Goal: Task Accomplishment & Management: Manage account settings

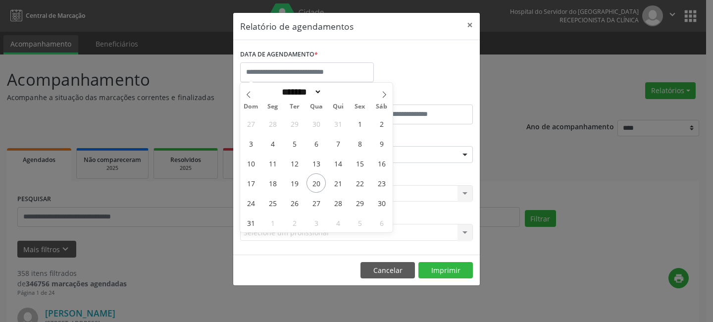
select select "*"
click at [315, 183] on span "20" at bounding box center [316, 182] width 19 height 19
type input "**********"
click at [315, 183] on span "20" at bounding box center [316, 182] width 19 height 19
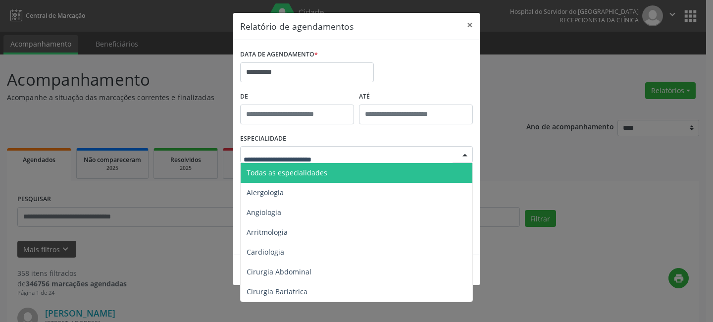
click at [298, 174] on span "Todas as especialidades" at bounding box center [287, 172] width 81 height 9
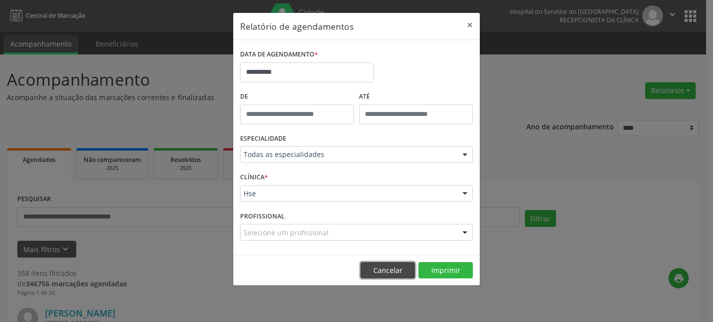
click at [393, 272] on button "Cancelar" at bounding box center [388, 270] width 54 height 17
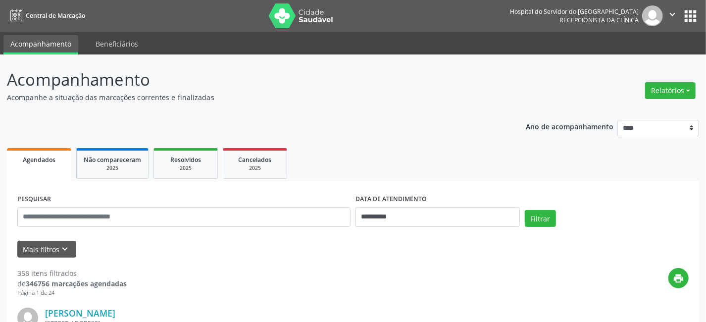
click at [45, 157] on span "Agendados" at bounding box center [39, 160] width 33 height 8
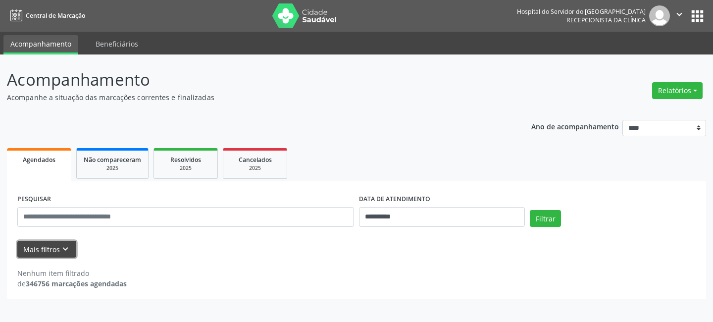
click at [51, 244] on button "Mais filtros keyboard_arrow_down" at bounding box center [46, 249] width 59 height 17
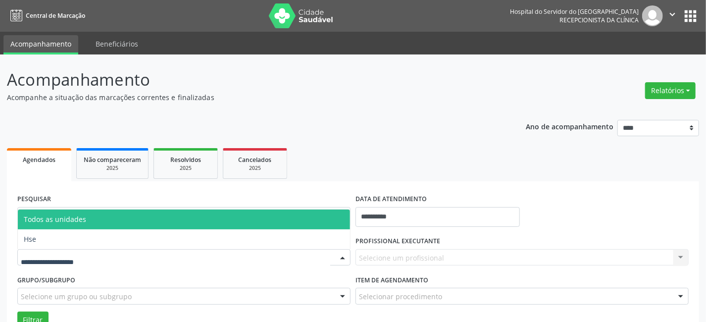
click at [104, 255] on div at bounding box center [183, 257] width 333 height 17
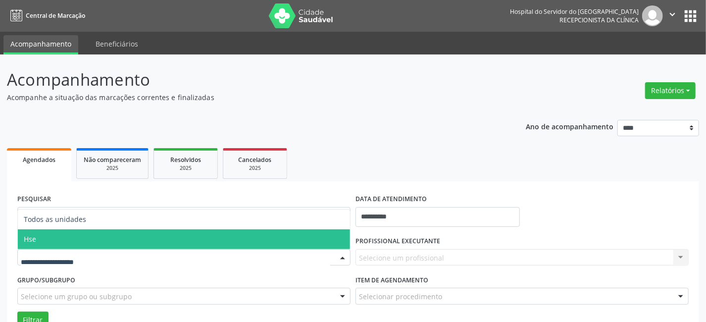
drag, startPoint x: 101, startPoint y: 233, endPoint x: 107, endPoint y: 234, distance: 6.5
click at [102, 234] on span "Hse" at bounding box center [184, 239] width 332 height 20
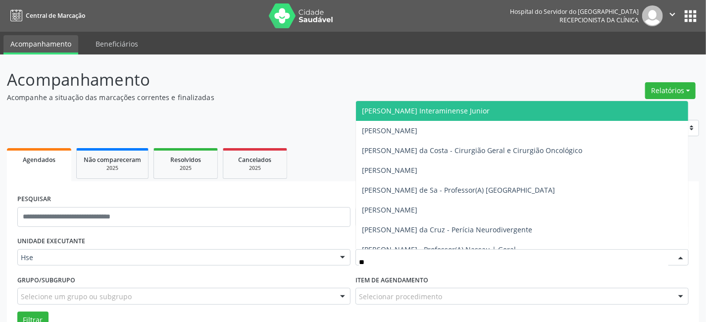
type input "***"
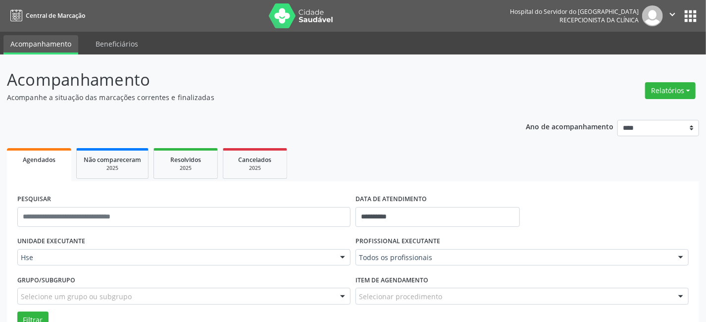
click at [298, 183] on div "**********" at bounding box center [353, 230] width 692 height 326
click at [395, 119] on div "**********" at bounding box center [353, 253] width 692 height 281
drag, startPoint x: 408, startPoint y: 104, endPoint x: 342, endPoint y: 128, distance: 70.0
click at [402, 107] on div "**********" at bounding box center [353, 230] width 692 height 326
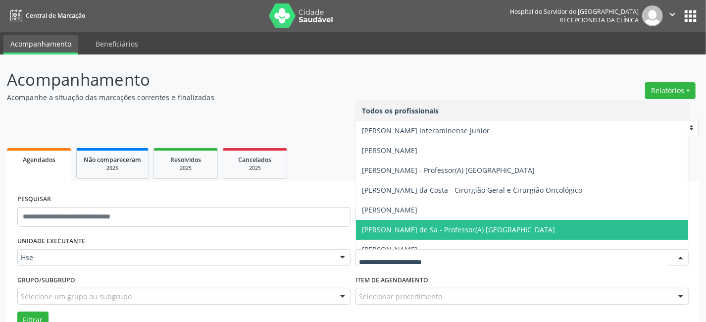
click at [454, 258] on input "text" at bounding box center [514, 263] width 310 height 20
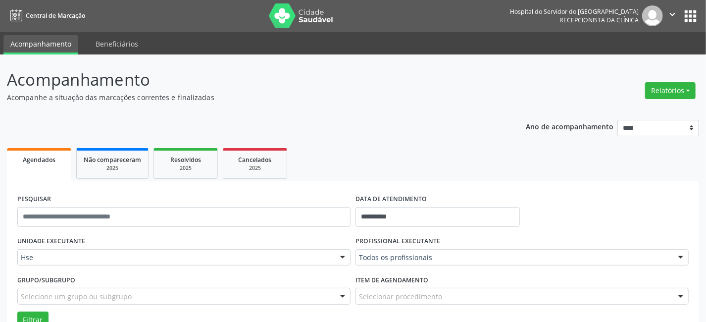
drag, startPoint x: 460, startPoint y: 64, endPoint x: 459, endPoint y: 92, distance: 27.8
click at [460, 65] on div "**********" at bounding box center [353, 227] width 706 height 346
click at [423, 213] on input "**********" at bounding box center [438, 217] width 164 height 20
click at [429, 155] on span "20" at bounding box center [431, 156] width 19 height 19
type input "**********"
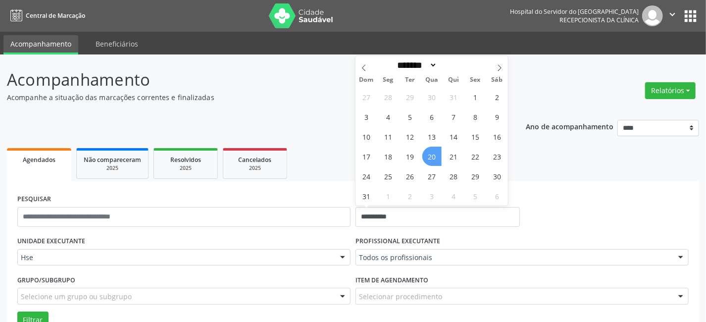
click at [429, 155] on span "20" at bounding box center [431, 156] width 19 height 19
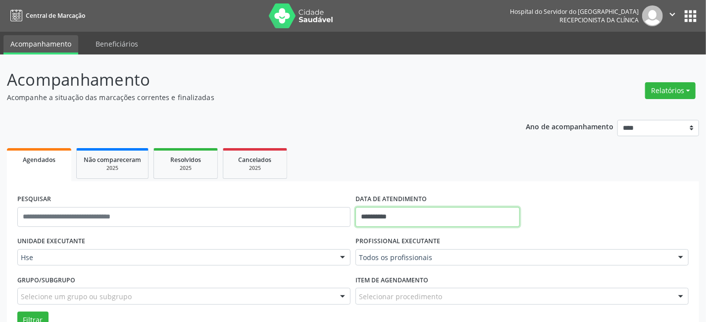
click at [428, 215] on input "**********" at bounding box center [438, 217] width 164 height 20
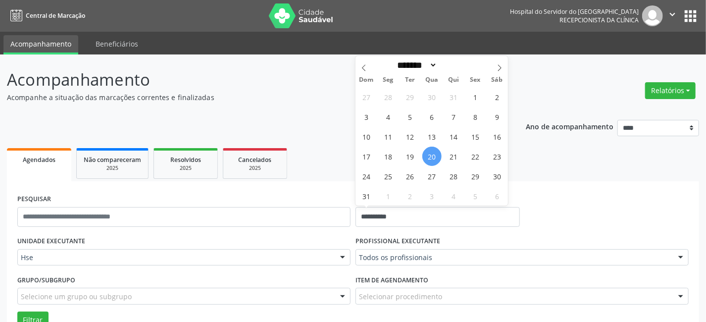
click at [433, 157] on span "20" at bounding box center [431, 156] width 19 height 19
type input "**********"
click at [433, 157] on span "20" at bounding box center [431, 156] width 19 height 19
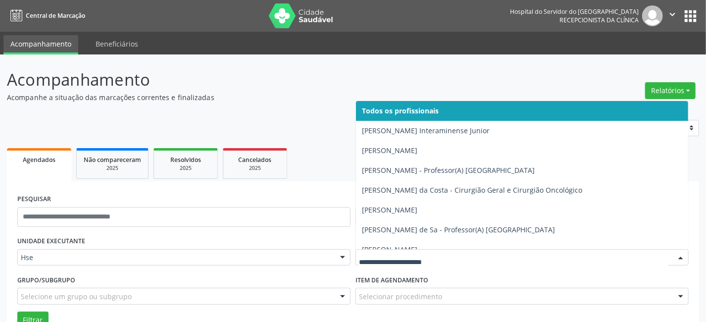
click at [458, 254] on input "text" at bounding box center [514, 263] width 310 height 20
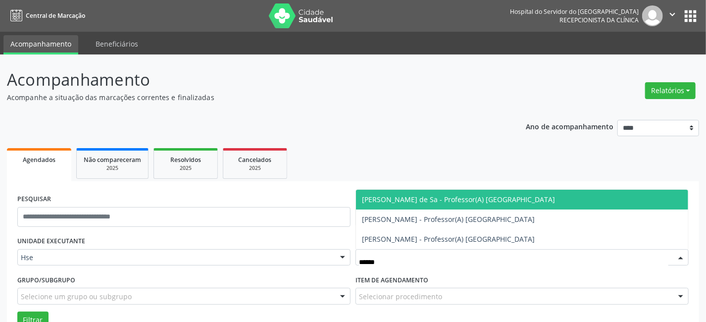
click at [432, 200] on span "[PERSON_NAME] de Sa - Professor(A) [GEOGRAPHIC_DATA]" at bounding box center [458, 199] width 193 height 9
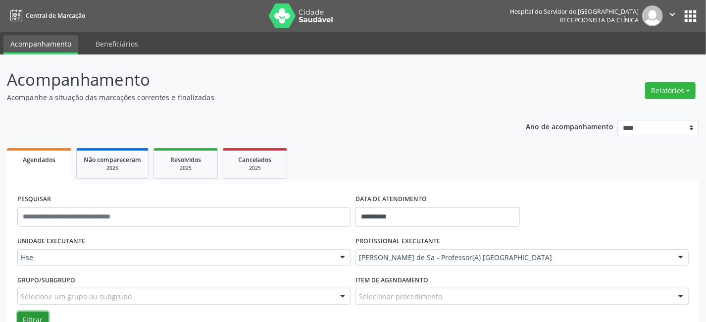
click at [24, 314] on button "Filtrar" at bounding box center [32, 320] width 31 height 17
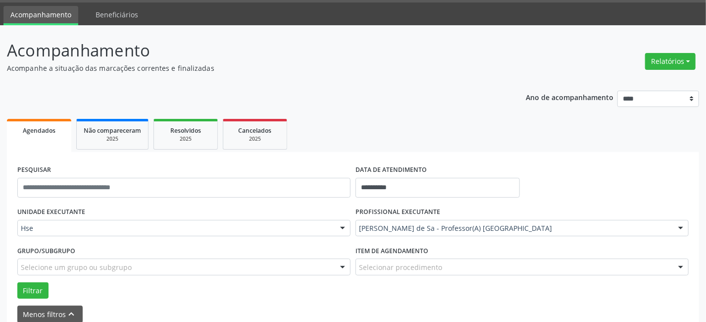
scroll to position [45, 0]
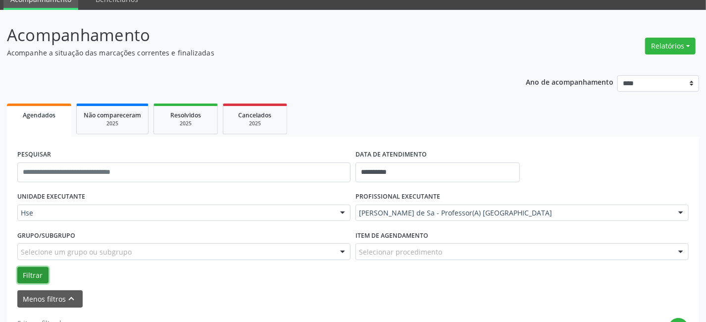
click at [35, 272] on button "Filtrar" at bounding box center [32, 275] width 31 height 17
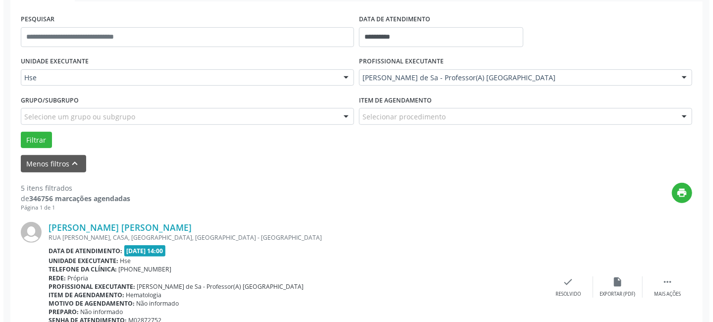
scroll to position [270, 0]
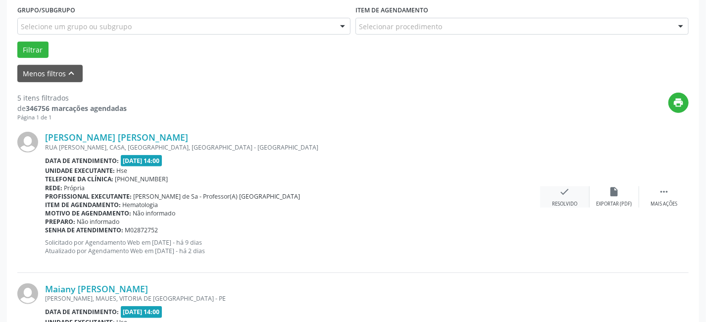
click at [572, 193] on div "check Resolvido" at bounding box center [565, 196] width 50 height 21
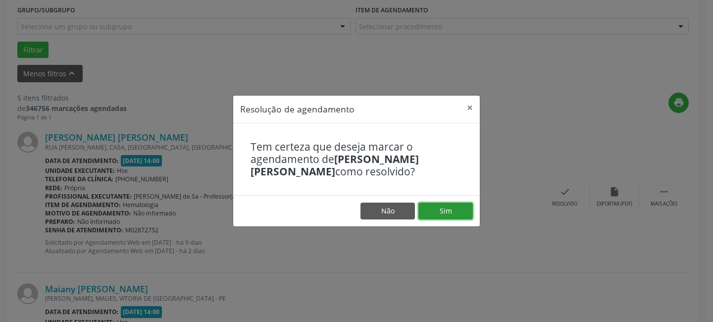
click at [455, 211] on button "Sim" at bounding box center [445, 211] width 54 height 17
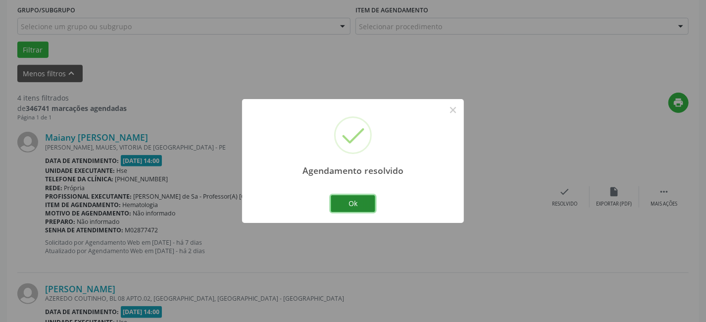
click at [351, 198] on button "Ok" at bounding box center [353, 203] width 45 height 17
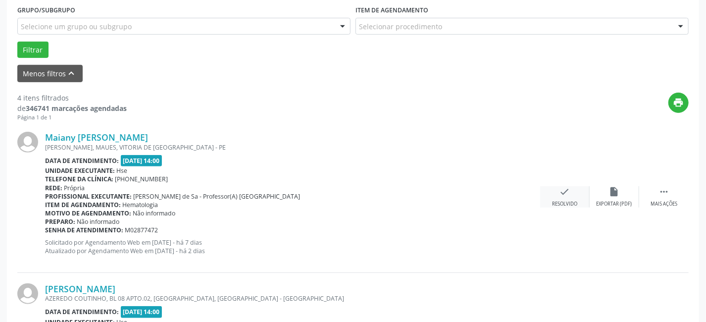
click at [569, 187] on icon "check" at bounding box center [565, 191] width 11 height 11
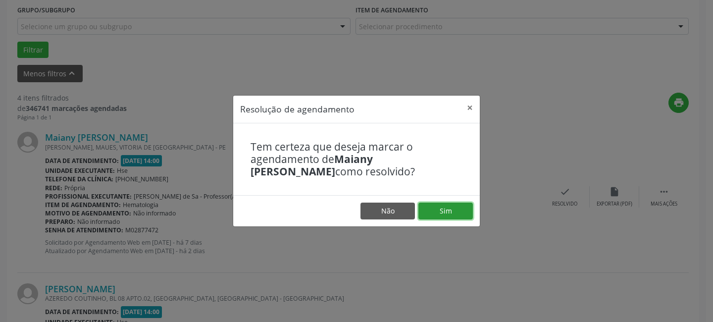
click at [446, 216] on button "Sim" at bounding box center [445, 211] width 54 height 17
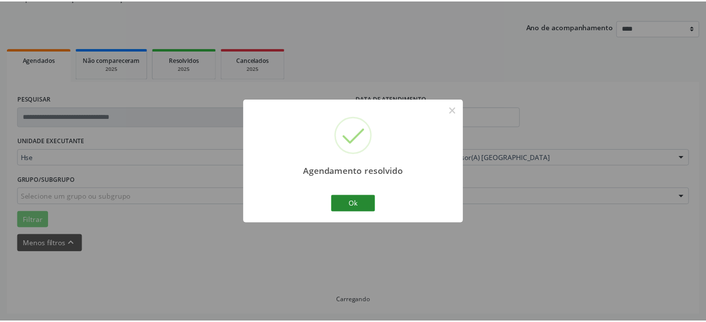
scroll to position [99, 0]
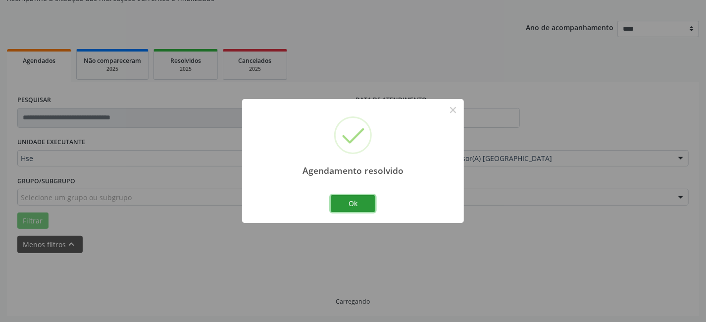
drag, startPoint x: 337, startPoint y: 196, endPoint x: 346, endPoint y: 198, distance: 9.0
click at [338, 196] on button "Ok" at bounding box center [353, 203] width 45 height 17
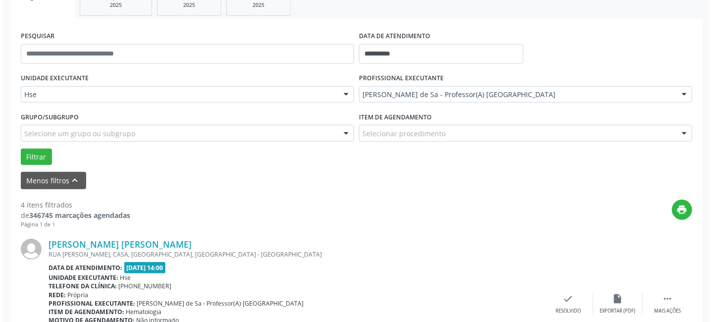
scroll to position [189, 0]
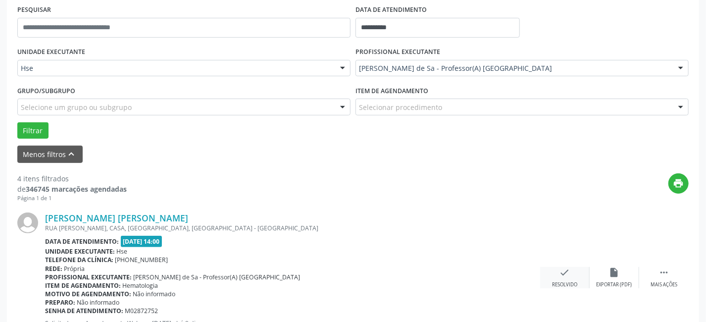
click at [568, 272] on icon "check" at bounding box center [565, 272] width 11 height 11
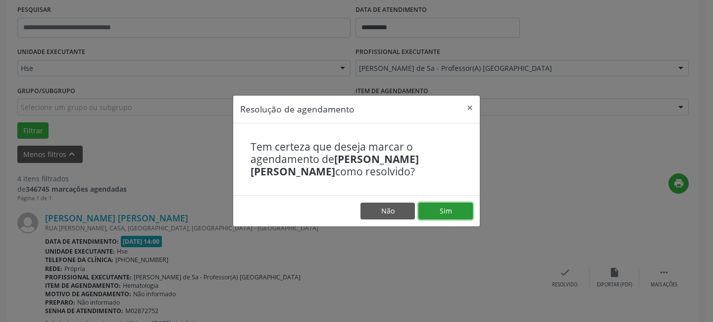
click at [455, 204] on button "Sim" at bounding box center [445, 211] width 54 height 17
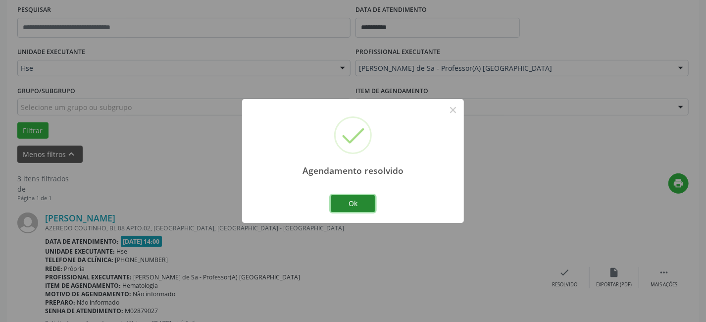
click at [359, 201] on button "Ok" at bounding box center [353, 203] width 45 height 17
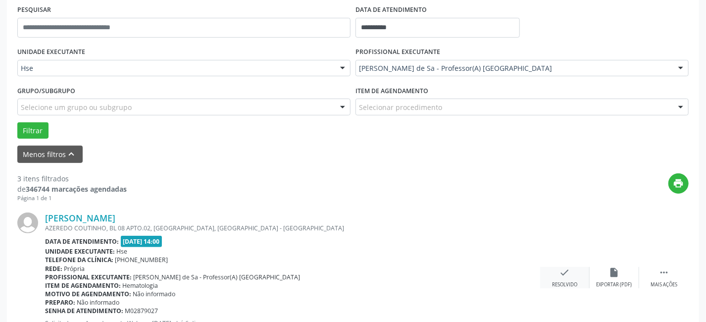
click at [566, 277] on div "check Resolvido" at bounding box center [565, 277] width 50 height 21
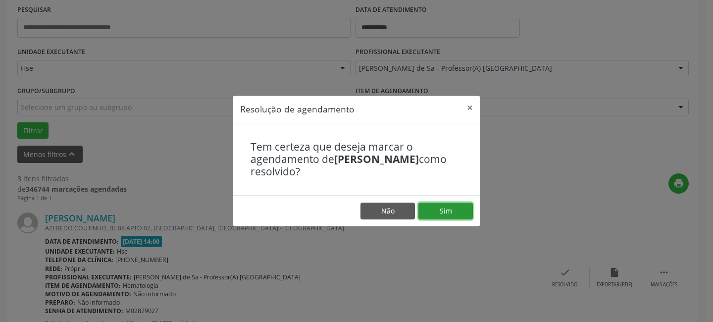
click at [439, 209] on button "Sim" at bounding box center [445, 211] width 54 height 17
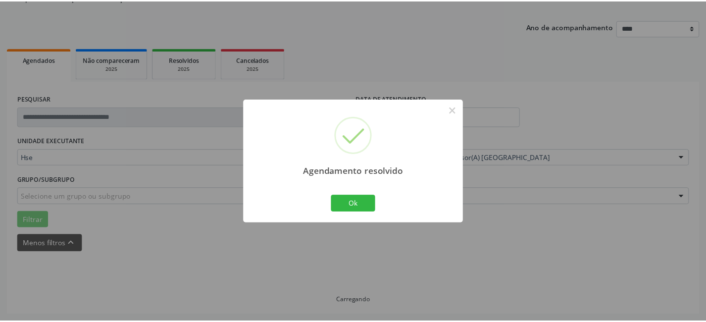
scroll to position [99, 0]
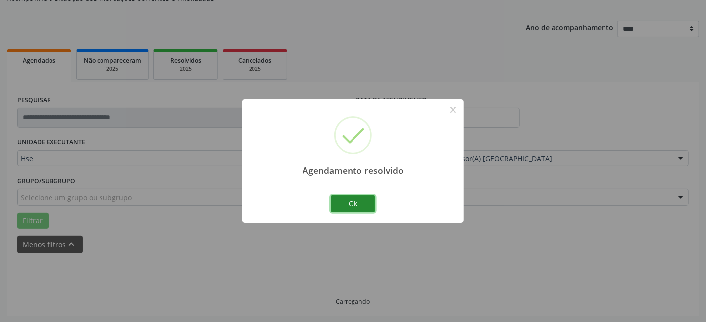
click at [359, 202] on button "Ok" at bounding box center [353, 203] width 45 height 17
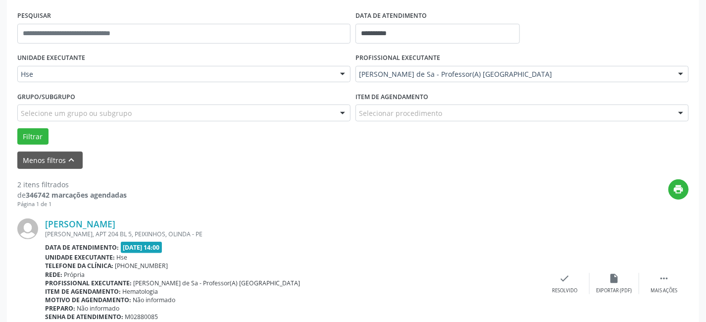
scroll to position [189, 0]
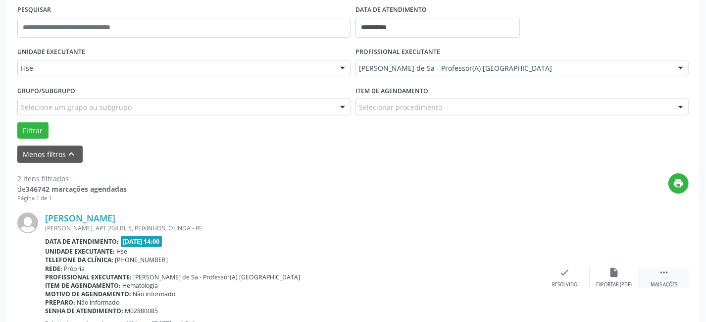
click at [669, 275] on icon "" at bounding box center [664, 272] width 11 height 11
click at [607, 273] on div "alarm_off Não compareceu" at bounding box center [615, 277] width 50 height 21
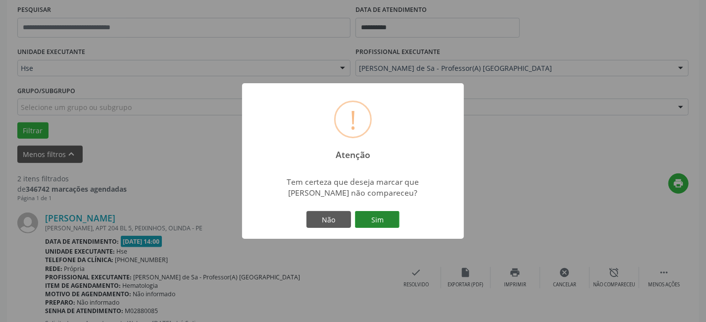
click at [390, 214] on button "Sim" at bounding box center [377, 219] width 45 height 17
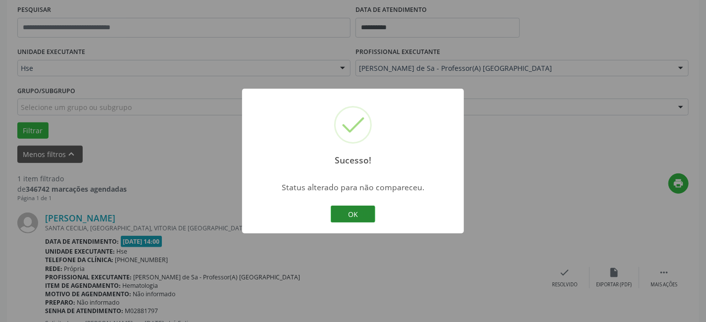
click at [365, 211] on button "OK" at bounding box center [353, 214] width 45 height 17
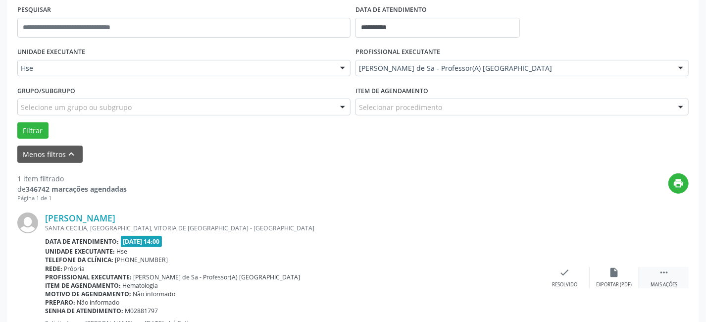
click at [652, 272] on div " Mais ações" at bounding box center [664, 277] width 50 height 21
click at [599, 272] on div "alarm_off Não compareceu" at bounding box center [615, 277] width 50 height 21
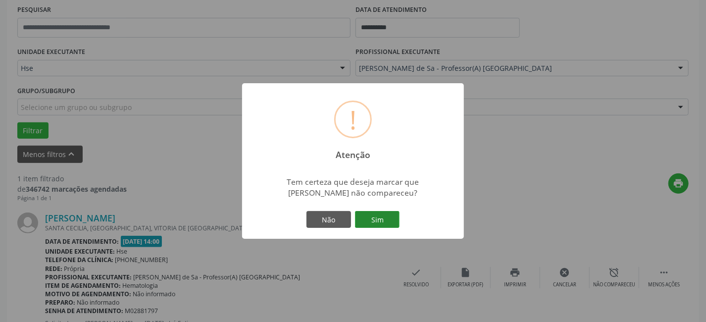
click at [371, 216] on button "Sim" at bounding box center [377, 219] width 45 height 17
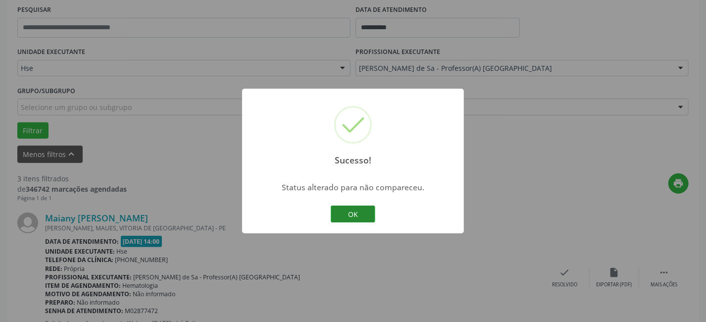
click at [370, 208] on button "OK" at bounding box center [353, 214] width 45 height 17
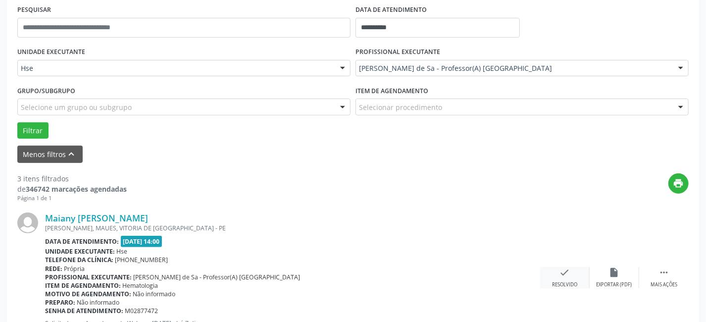
click at [564, 277] on icon "check" at bounding box center [565, 272] width 11 height 11
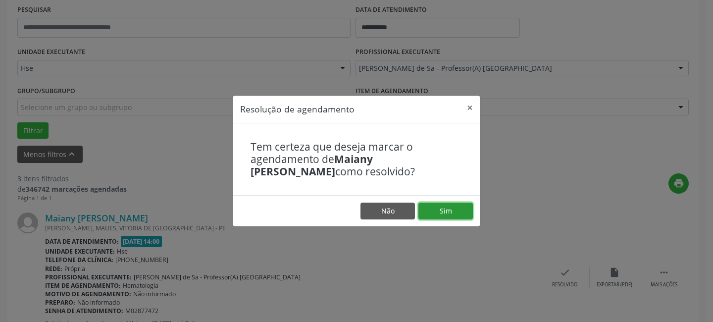
click at [450, 208] on button "Sim" at bounding box center [445, 211] width 54 height 17
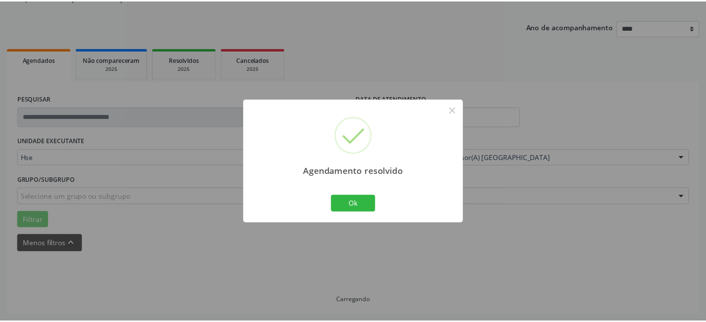
scroll to position [99, 0]
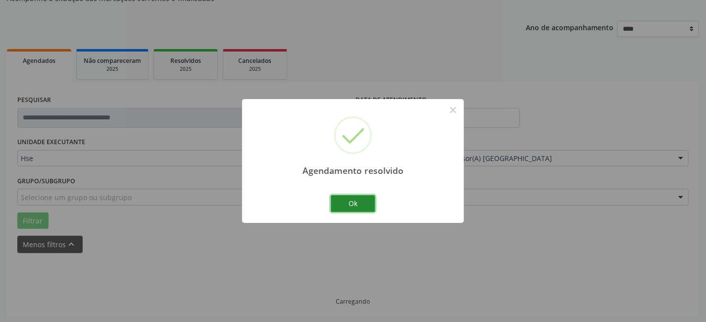
click at [357, 201] on button "Ok" at bounding box center [353, 203] width 45 height 17
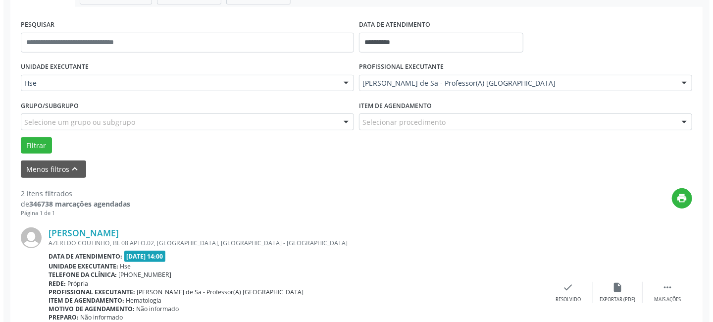
scroll to position [234, 0]
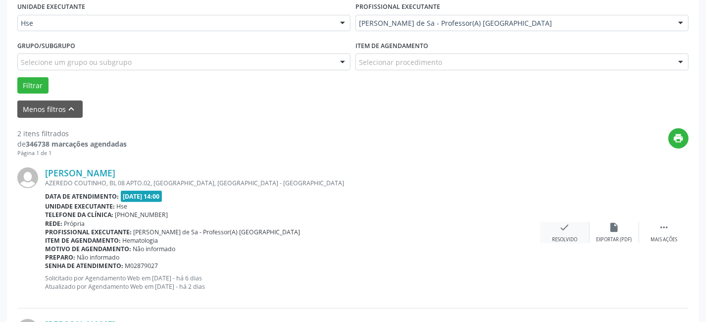
click at [563, 226] on icon "check" at bounding box center [565, 227] width 11 height 11
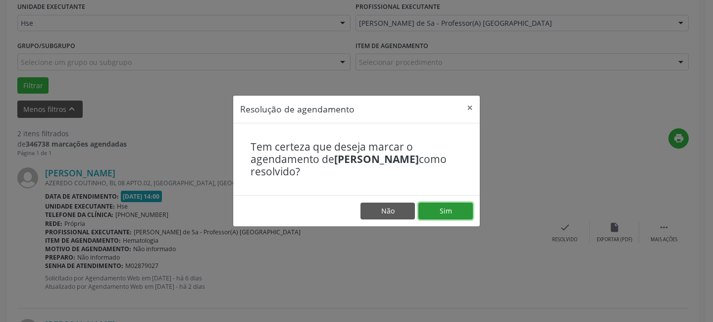
click at [460, 207] on button "Sim" at bounding box center [445, 211] width 54 height 17
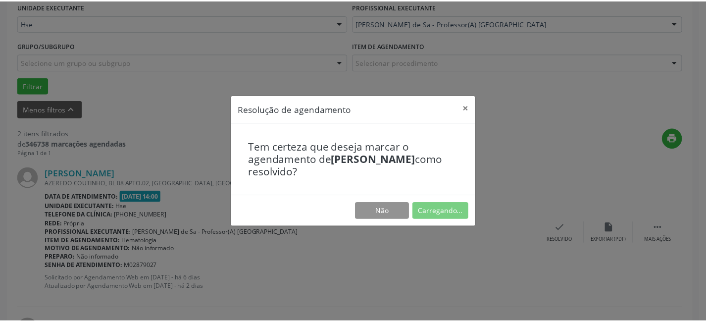
scroll to position [99, 0]
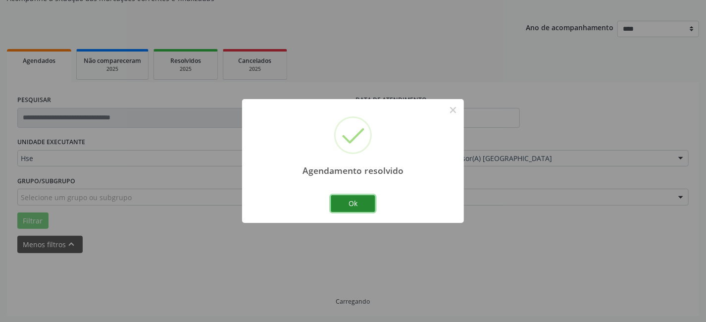
click at [357, 207] on button "Ok" at bounding box center [353, 203] width 45 height 17
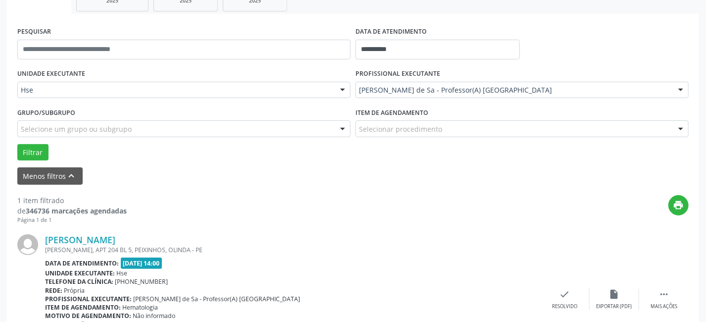
scroll to position [237, 0]
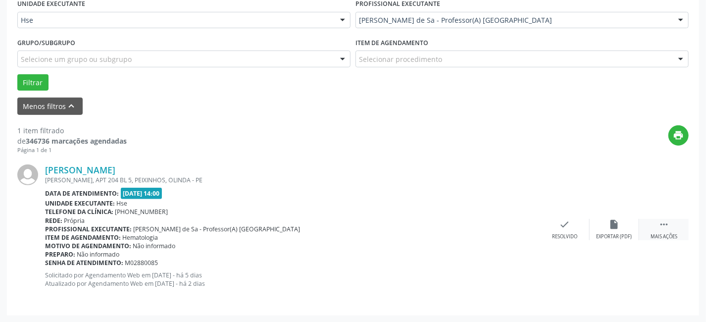
click at [665, 229] on div " Mais ações" at bounding box center [664, 229] width 50 height 21
click at [608, 229] on div "alarm_off Não compareceu" at bounding box center [615, 229] width 50 height 21
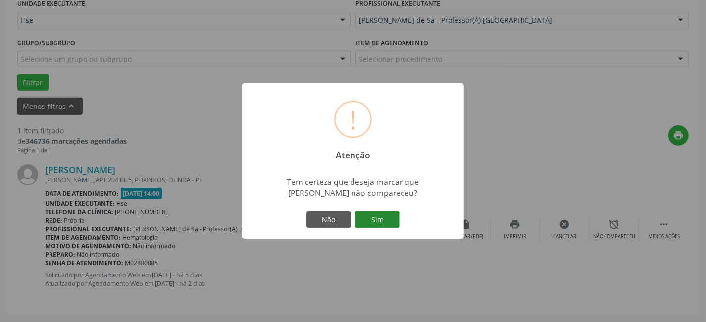
click at [377, 217] on button "Sim" at bounding box center [377, 219] width 45 height 17
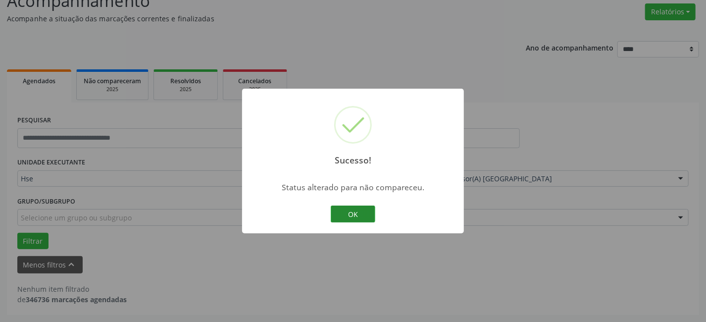
scroll to position [78, 0]
click at [360, 210] on button "OK" at bounding box center [353, 214] width 45 height 17
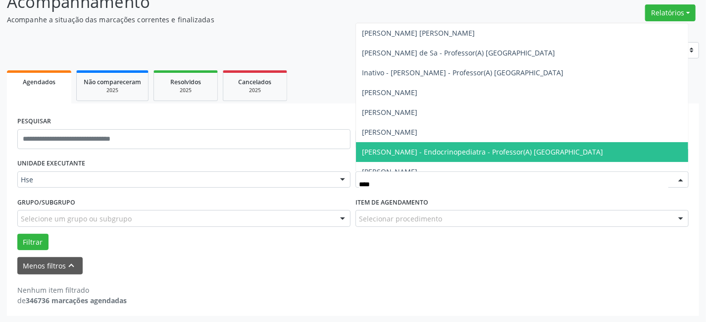
type input "*****"
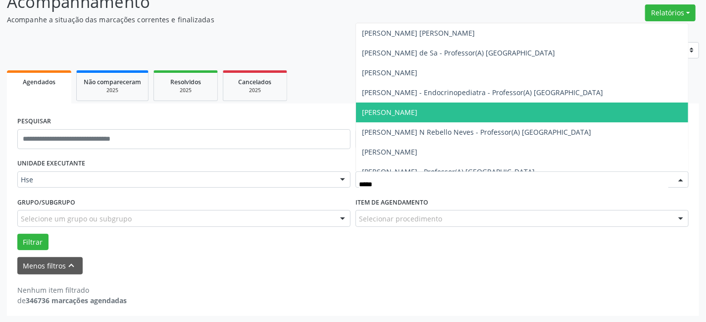
click at [401, 110] on span "[PERSON_NAME]" at bounding box center [389, 111] width 55 height 9
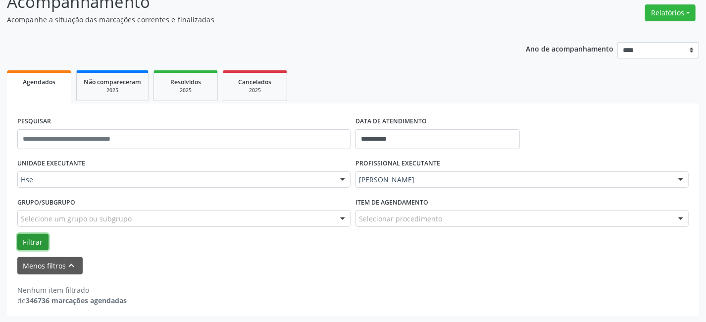
click at [34, 239] on button "Filtrar" at bounding box center [32, 242] width 31 height 17
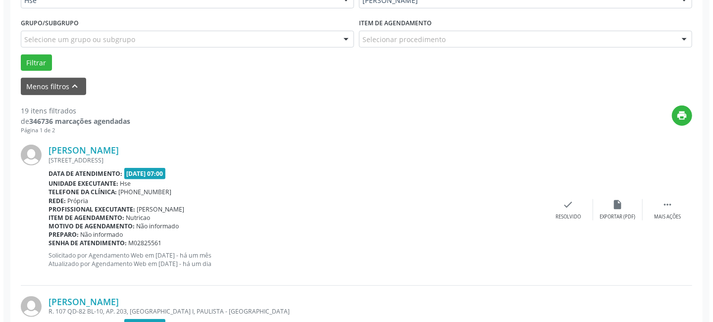
scroll to position [258, 0]
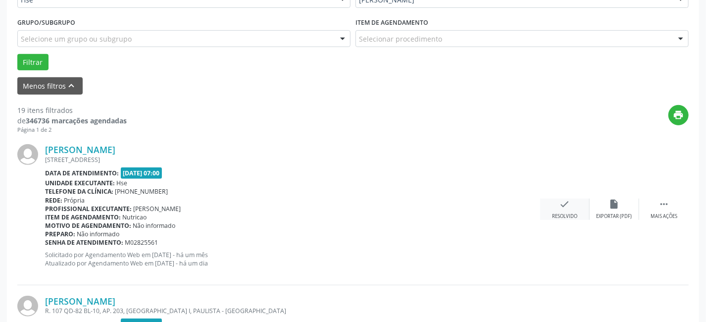
click at [561, 200] on icon "check" at bounding box center [565, 204] width 11 height 11
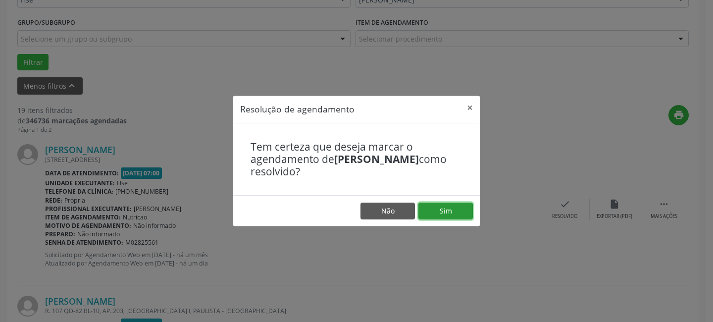
click at [446, 208] on button "Sim" at bounding box center [445, 211] width 54 height 17
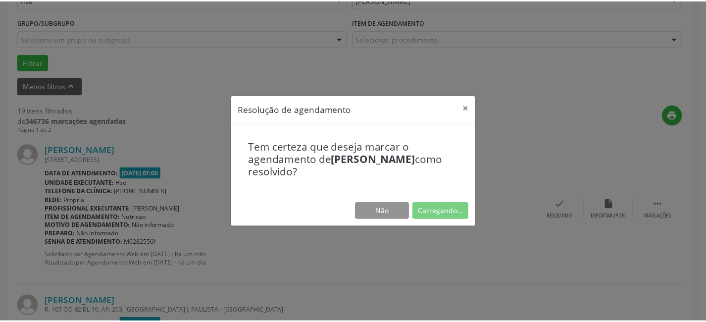
scroll to position [99, 0]
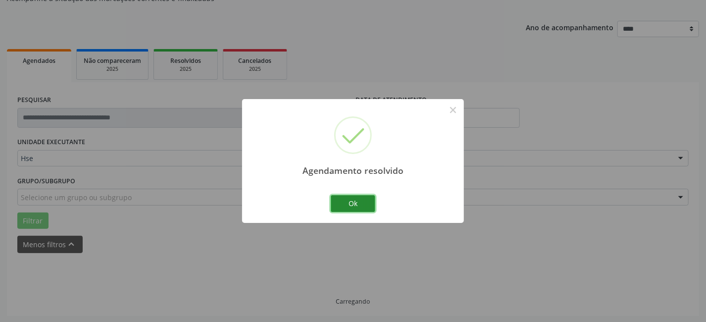
click at [368, 205] on button "Ok" at bounding box center [353, 203] width 45 height 17
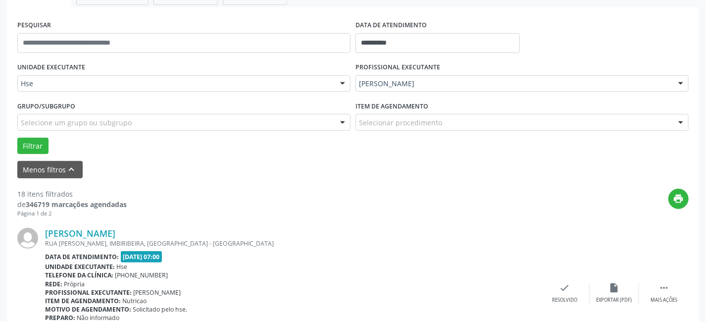
scroll to position [189, 0]
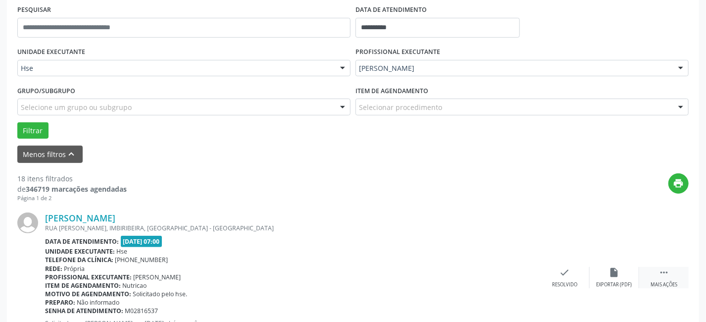
click at [663, 282] on div "Mais ações" at bounding box center [664, 284] width 27 height 7
click at [610, 276] on icon "alarm_off" at bounding box center [614, 272] width 11 height 11
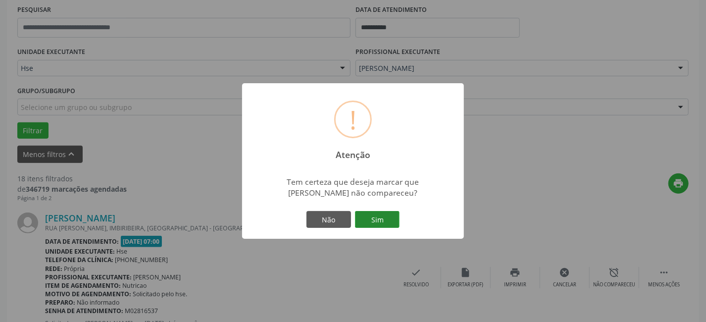
click at [381, 216] on button "Sim" at bounding box center [377, 219] width 45 height 17
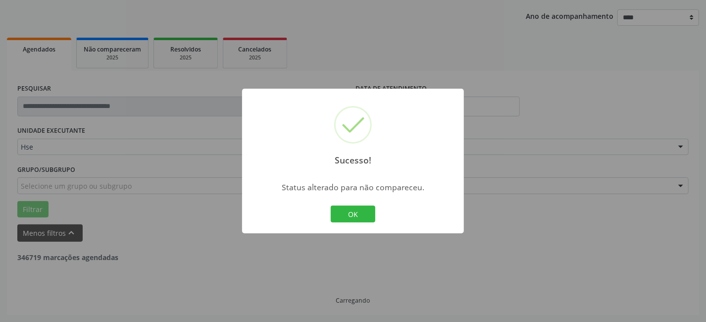
scroll to position [109, 0]
click at [347, 211] on button "OK" at bounding box center [353, 214] width 45 height 17
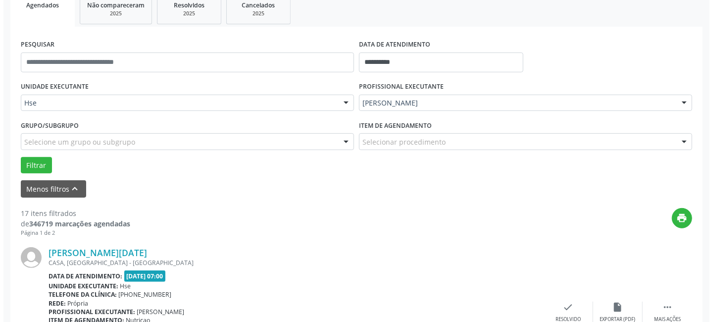
scroll to position [200, 0]
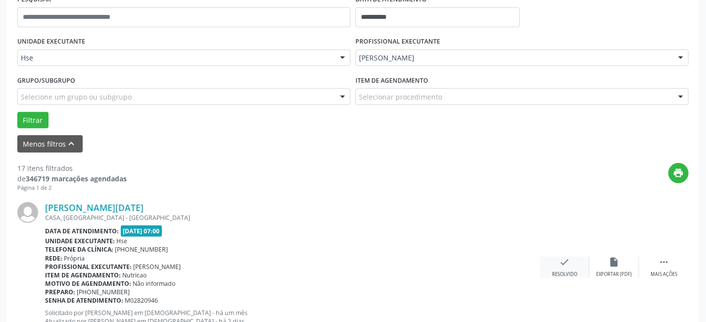
click at [557, 259] on div "check Resolvido" at bounding box center [565, 267] width 50 height 21
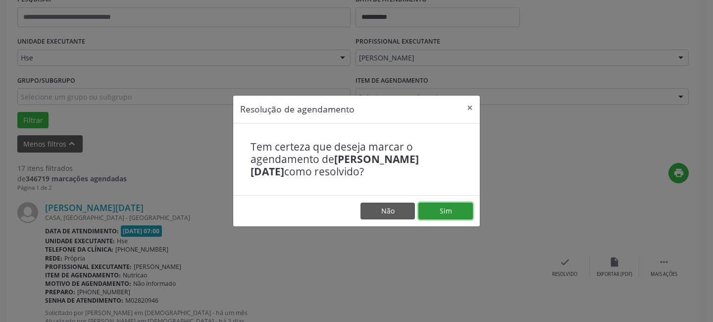
click at [460, 210] on button "Sim" at bounding box center [445, 211] width 54 height 17
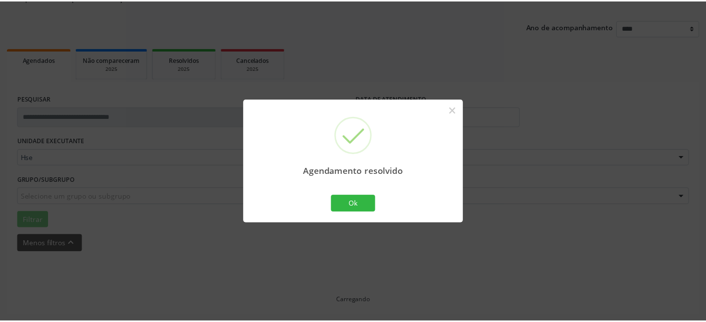
scroll to position [99, 0]
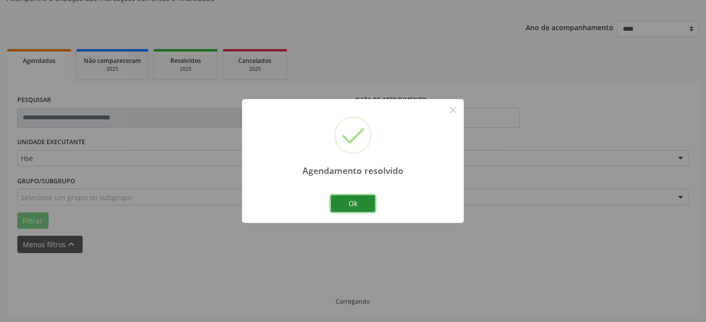
click at [342, 203] on button "Ok" at bounding box center [353, 203] width 45 height 17
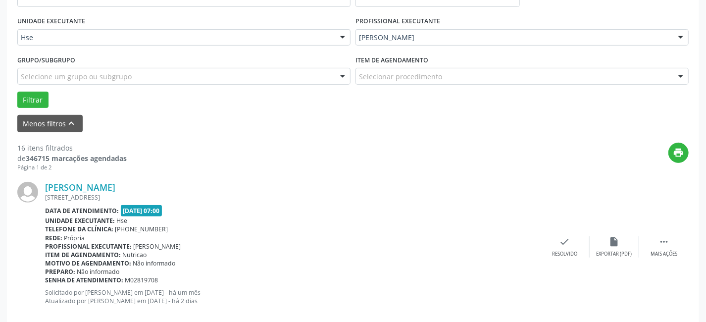
scroll to position [234, 0]
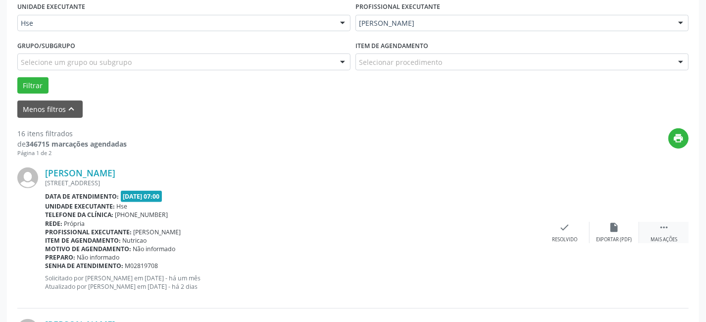
click at [662, 230] on icon "" at bounding box center [664, 227] width 11 height 11
click at [607, 227] on div "alarm_off Não compareceu" at bounding box center [615, 232] width 50 height 21
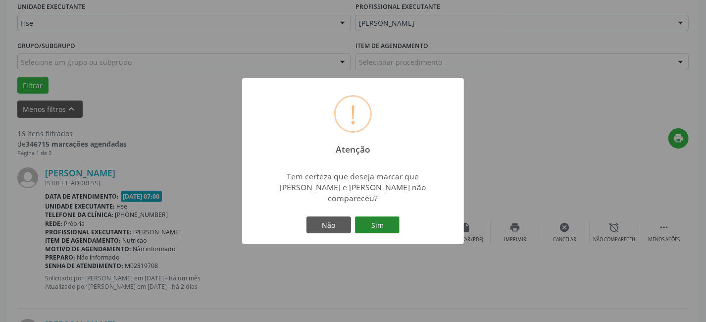
click at [373, 216] on button "Sim" at bounding box center [377, 224] width 45 height 17
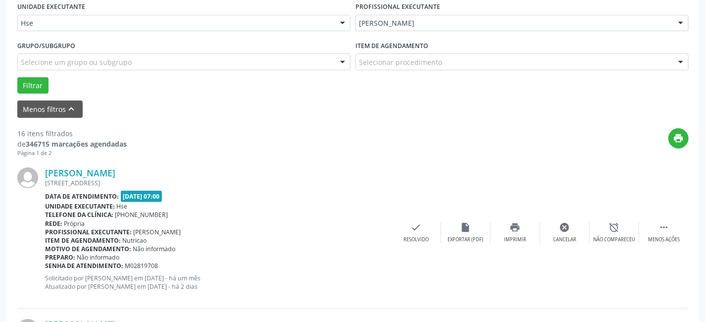
scroll to position [109, 0]
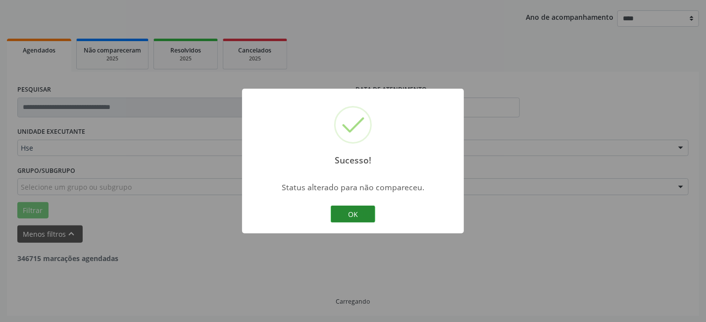
click at [346, 214] on button "OK" at bounding box center [353, 214] width 45 height 17
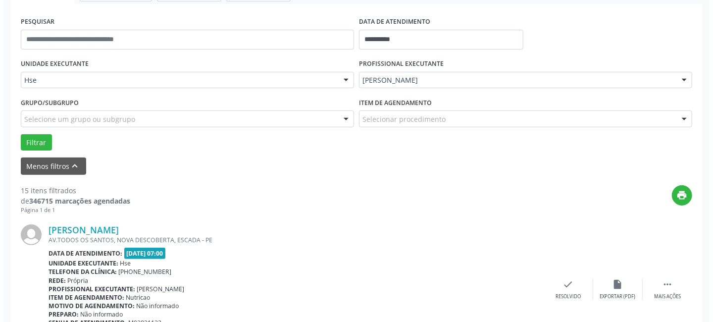
scroll to position [200, 0]
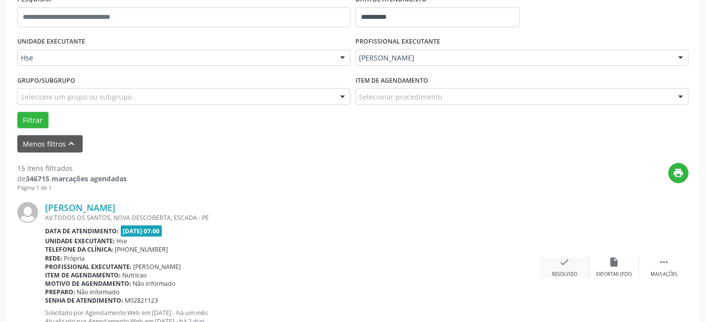
click at [562, 272] on div "Resolvido" at bounding box center [564, 274] width 25 height 7
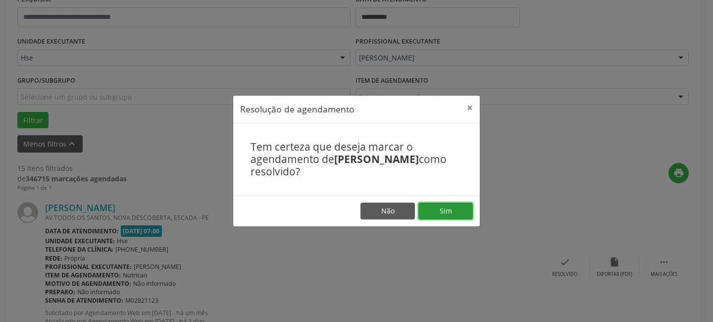
click at [447, 212] on button "Sim" at bounding box center [445, 211] width 54 height 17
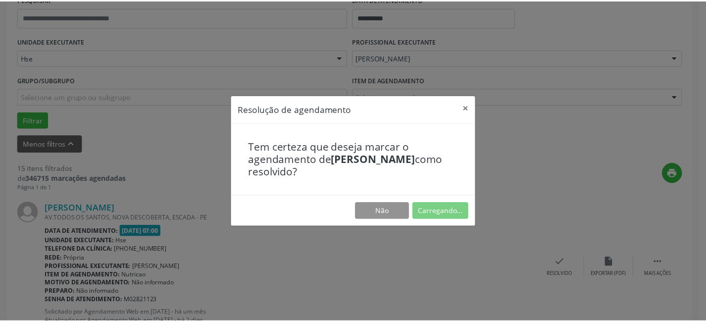
scroll to position [99, 0]
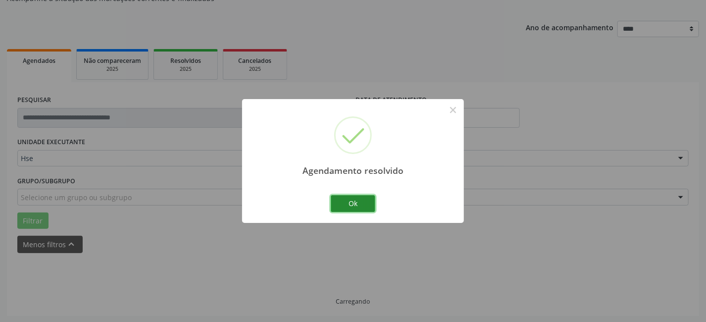
click at [357, 201] on button "Ok" at bounding box center [353, 203] width 45 height 17
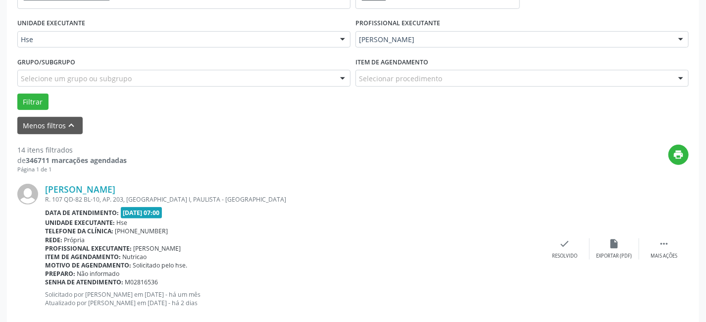
scroll to position [234, 0]
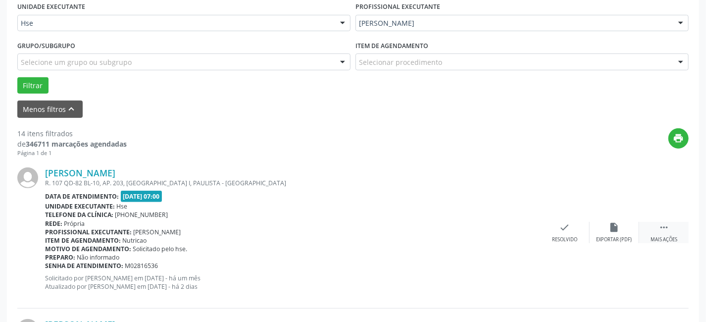
click at [659, 239] on div "Mais ações" at bounding box center [664, 239] width 27 height 7
click at [616, 233] on div "alarm_off Não compareceu" at bounding box center [615, 232] width 50 height 21
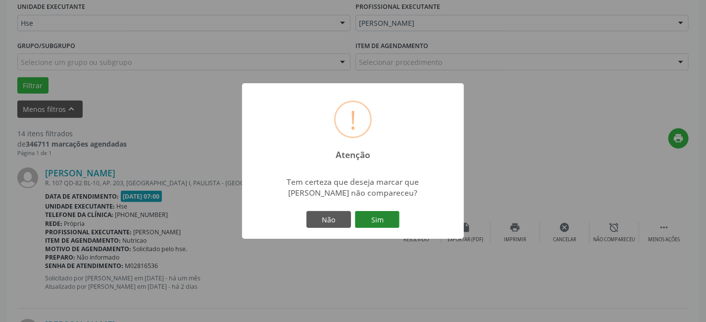
click at [380, 212] on button "Sim" at bounding box center [377, 219] width 45 height 17
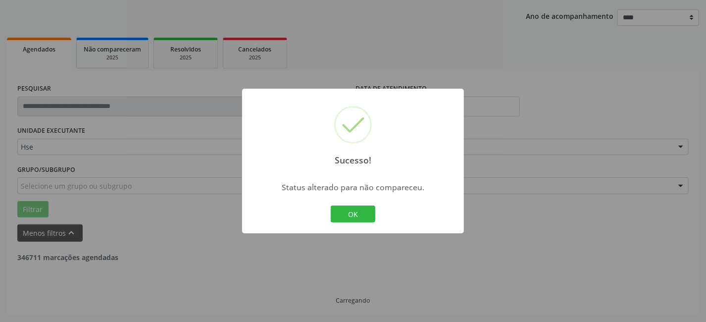
scroll to position [109, 0]
click at [350, 213] on button "OK" at bounding box center [353, 214] width 45 height 17
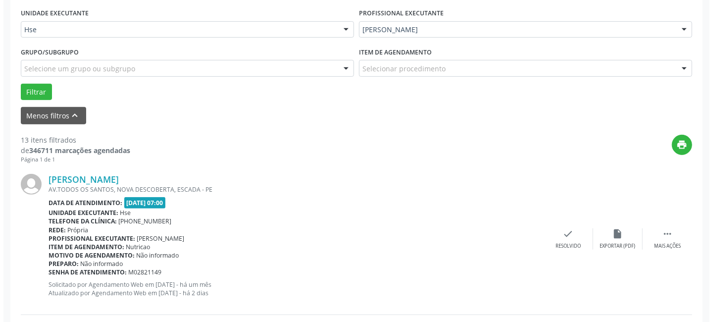
scroll to position [245, 0]
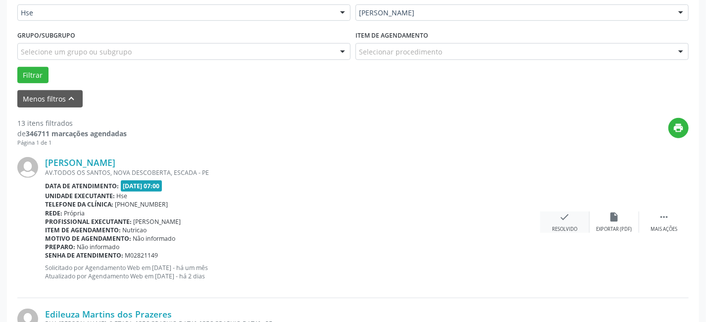
click at [565, 220] on icon "check" at bounding box center [565, 216] width 11 height 11
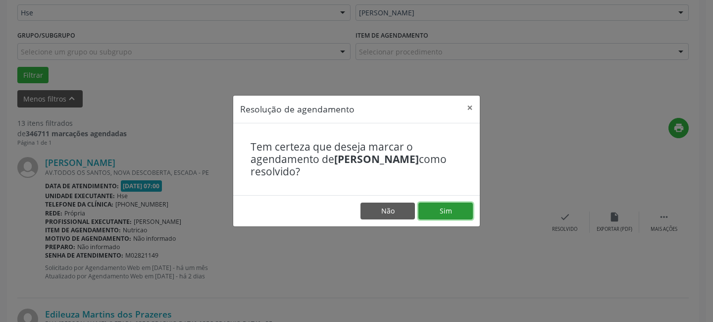
click at [430, 209] on button "Sim" at bounding box center [445, 211] width 54 height 17
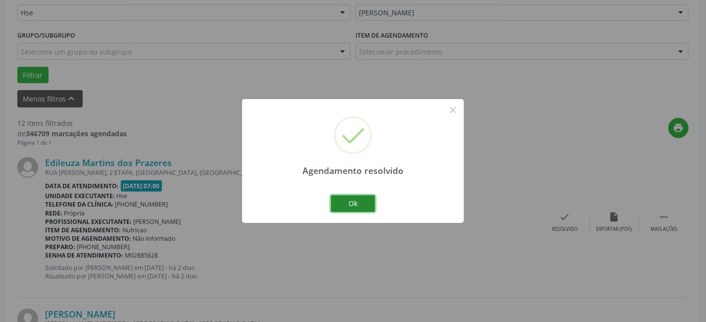
click at [361, 200] on button "Ok" at bounding box center [353, 203] width 45 height 17
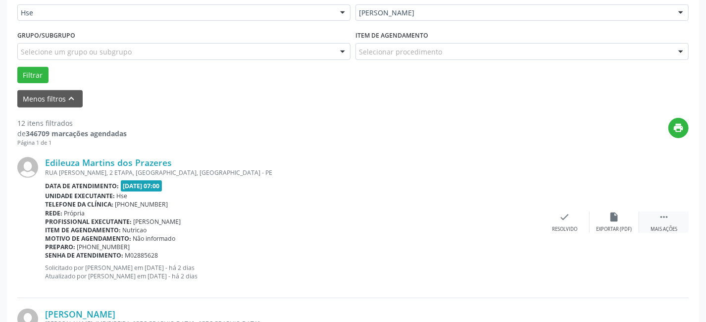
click at [654, 220] on div " Mais ações" at bounding box center [664, 221] width 50 height 21
click at [619, 219] on icon "alarm_off" at bounding box center [614, 216] width 11 height 11
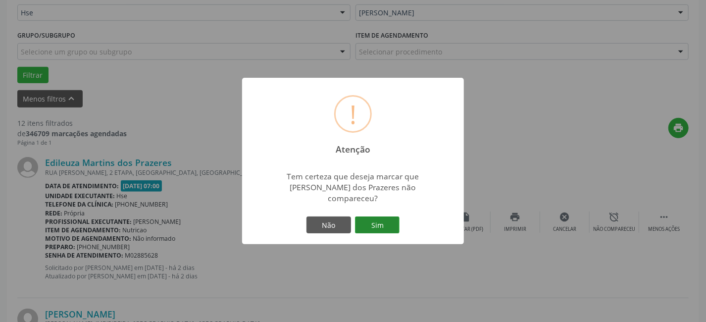
click at [376, 216] on button "Sim" at bounding box center [377, 224] width 45 height 17
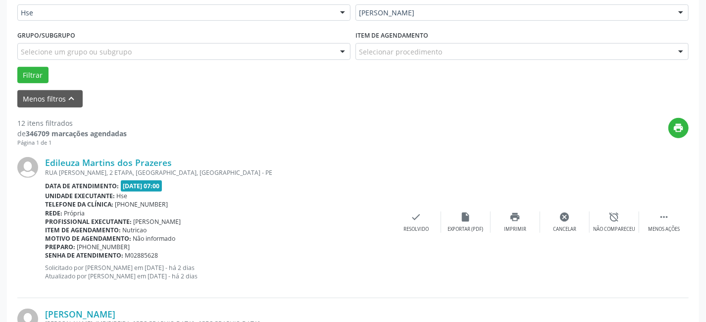
scroll to position [109, 0]
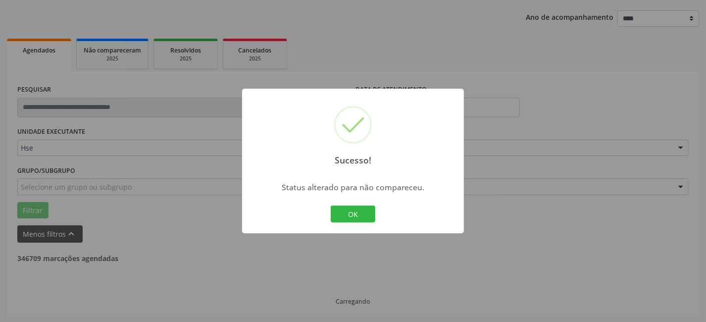
click at [346, 207] on button "OK" at bounding box center [353, 214] width 45 height 17
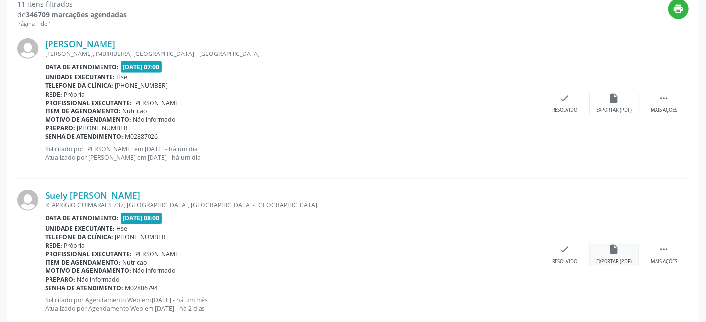
scroll to position [380, 0]
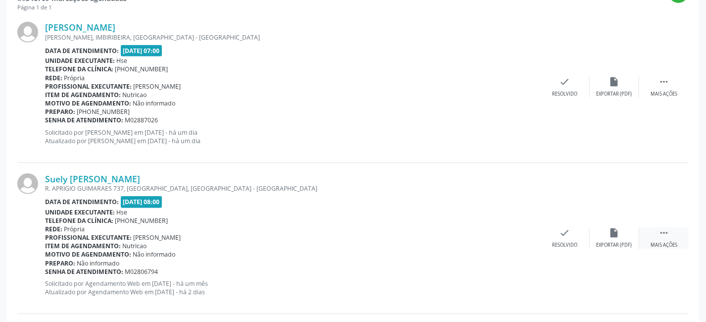
click at [664, 239] on div " Mais ações" at bounding box center [664, 237] width 50 height 21
click at [611, 238] on div "alarm_off Não compareceu" at bounding box center [615, 237] width 50 height 21
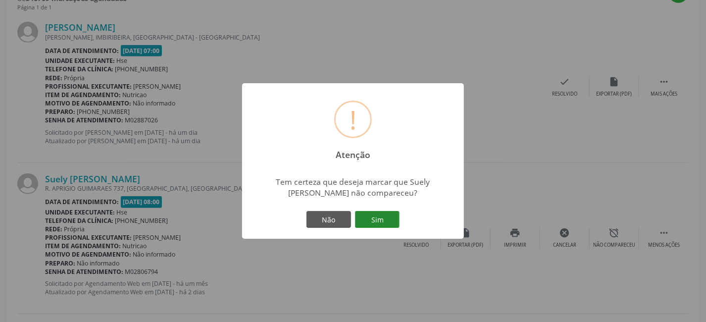
click at [381, 215] on button "Sim" at bounding box center [377, 219] width 45 height 17
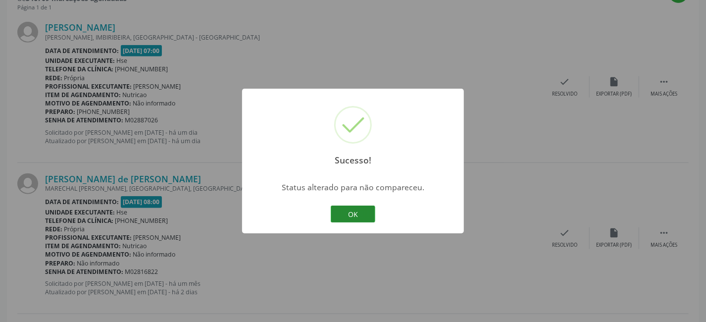
click at [344, 212] on button "OK" at bounding box center [353, 214] width 45 height 17
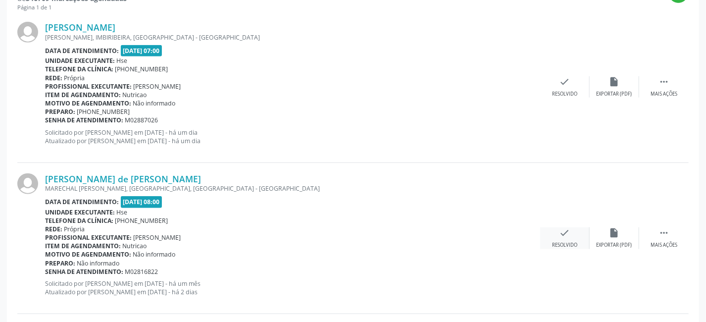
click at [565, 237] on icon "check" at bounding box center [565, 232] width 11 height 11
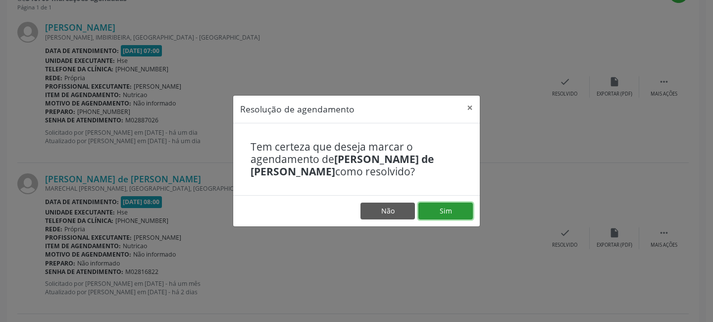
click at [456, 207] on button "Sim" at bounding box center [445, 211] width 54 height 17
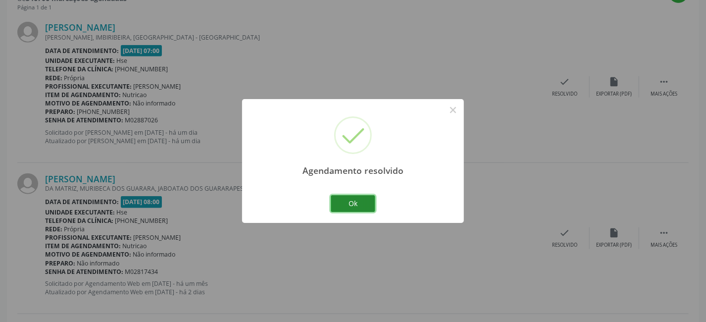
click at [365, 199] on button "Ok" at bounding box center [353, 203] width 45 height 17
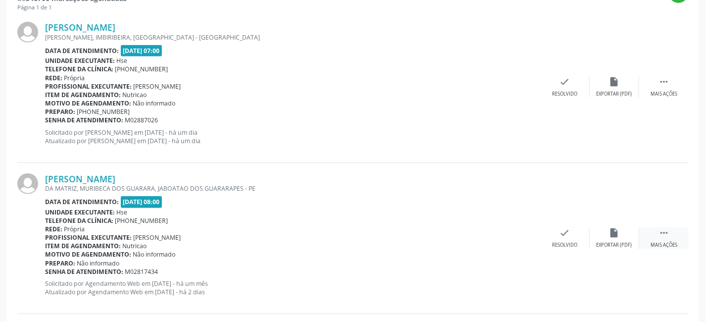
click at [659, 233] on icon "" at bounding box center [664, 232] width 11 height 11
click at [610, 237] on icon "alarm_off" at bounding box center [614, 232] width 11 height 11
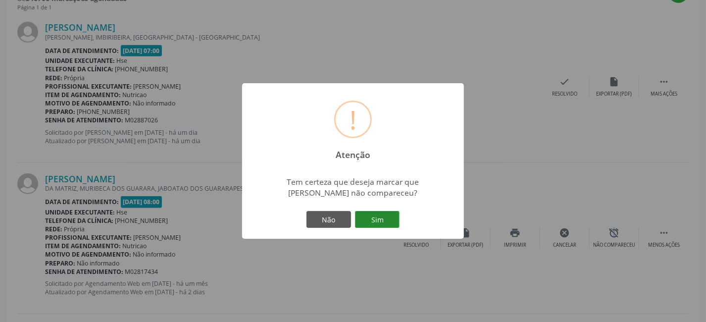
click at [371, 213] on button "Sim" at bounding box center [377, 219] width 45 height 17
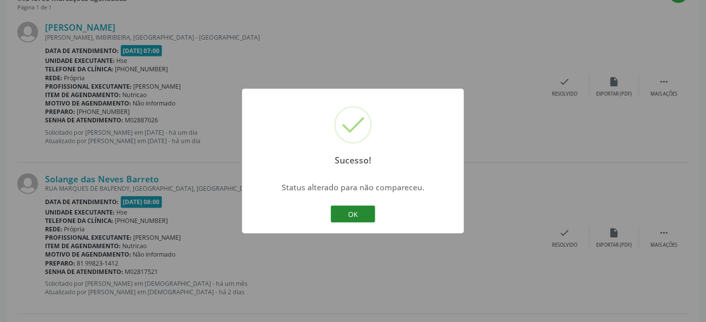
click at [369, 209] on button "OK" at bounding box center [353, 214] width 45 height 17
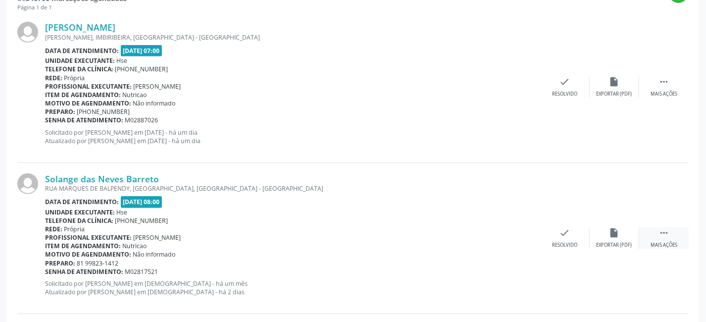
click at [661, 236] on icon "" at bounding box center [664, 232] width 11 height 11
click at [618, 238] on div "alarm_off Não compareceu" at bounding box center [615, 237] width 50 height 21
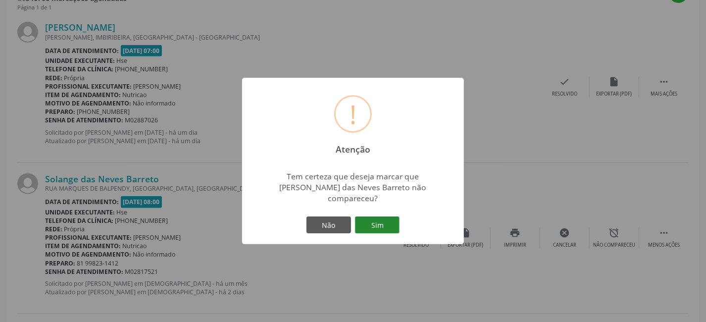
click at [386, 216] on button "Sim" at bounding box center [377, 224] width 45 height 17
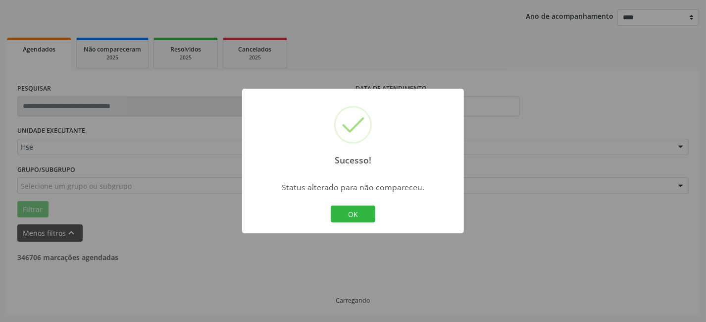
scroll to position [109, 0]
click at [366, 209] on button "OK" at bounding box center [353, 214] width 45 height 17
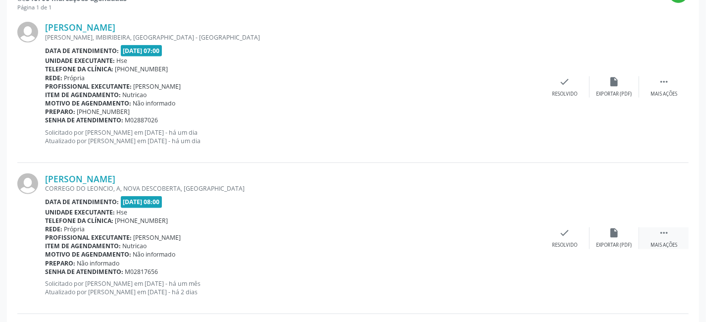
click at [670, 236] on div " Mais ações" at bounding box center [664, 237] width 50 height 21
click at [614, 235] on icon "alarm_off" at bounding box center [614, 232] width 11 height 11
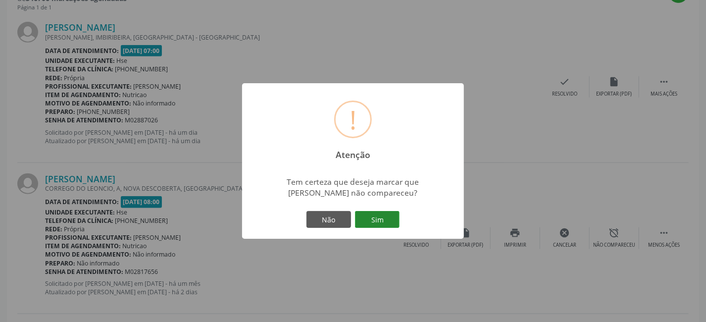
click at [388, 220] on button "Sim" at bounding box center [377, 219] width 45 height 17
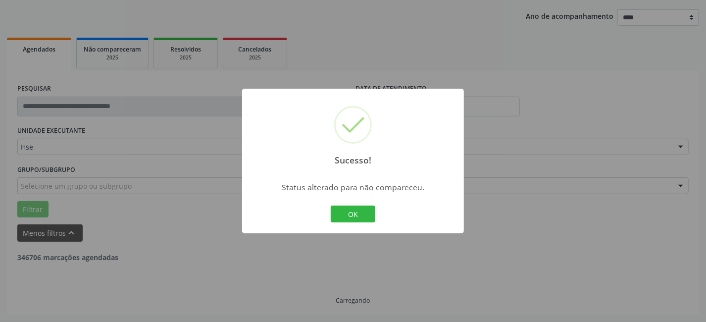
scroll to position [109, 0]
click at [340, 211] on button "OK" at bounding box center [353, 214] width 45 height 17
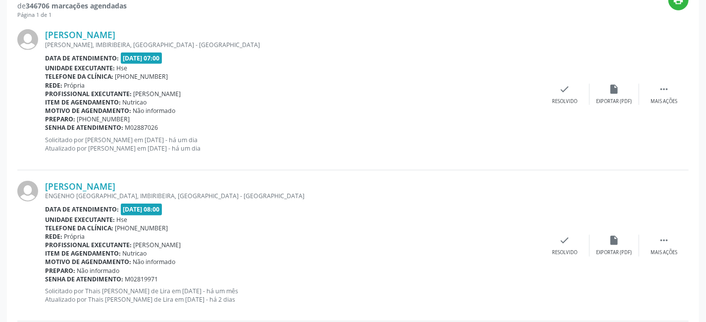
scroll to position [380, 0]
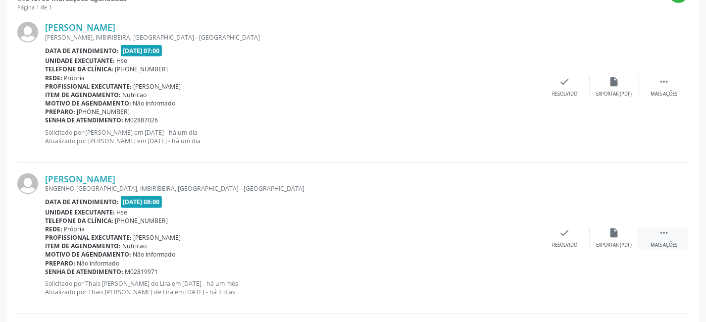
drag, startPoint x: 664, startPoint y: 234, endPoint x: 642, endPoint y: 232, distance: 22.3
click at [663, 234] on icon "" at bounding box center [664, 232] width 11 height 11
click at [616, 229] on icon "alarm_off" at bounding box center [614, 232] width 11 height 11
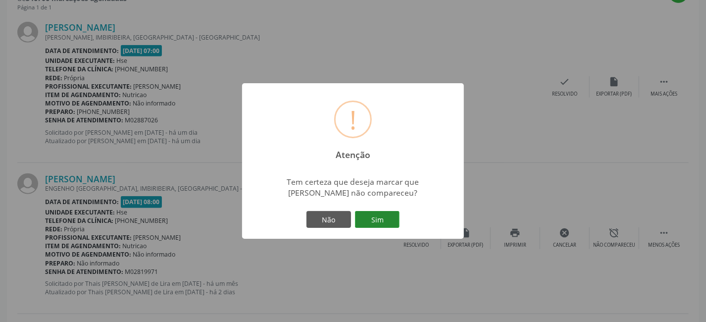
click at [390, 213] on button "Sim" at bounding box center [377, 219] width 45 height 17
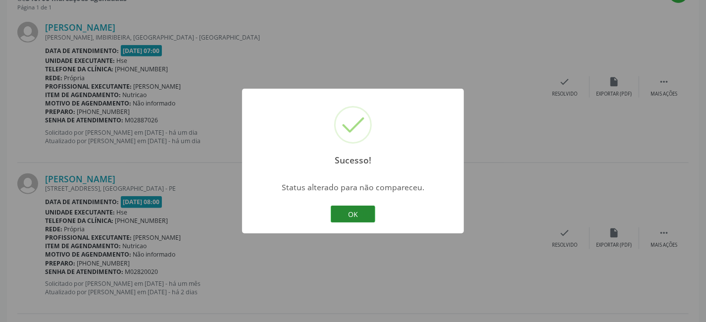
click at [352, 211] on button "OK" at bounding box center [353, 214] width 45 height 17
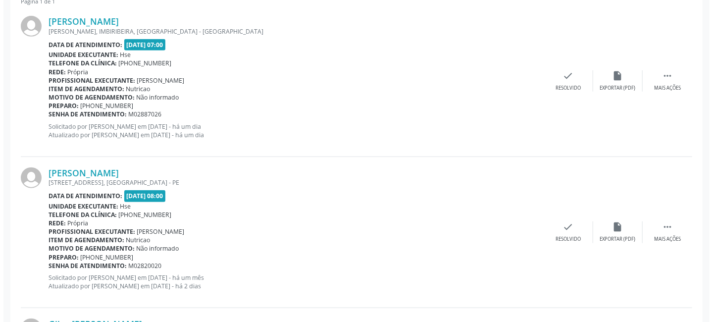
scroll to position [425, 0]
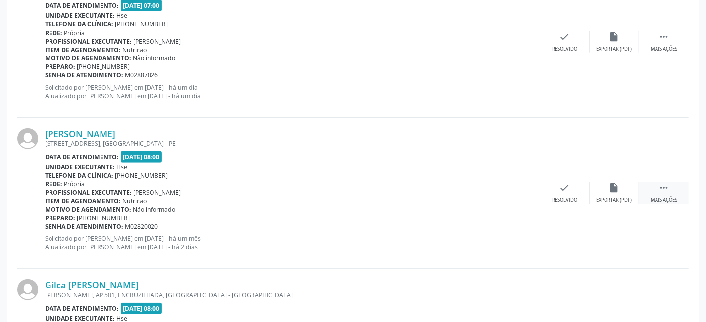
drag, startPoint x: 659, startPoint y: 196, endPoint x: 644, endPoint y: 191, distance: 15.8
click at [659, 197] on div "Mais ações" at bounding box center [664, 200] width 27 height 7
click at [614, 188] on icon "alarm_off" at bounding box center [614, 187] width 11 height 11
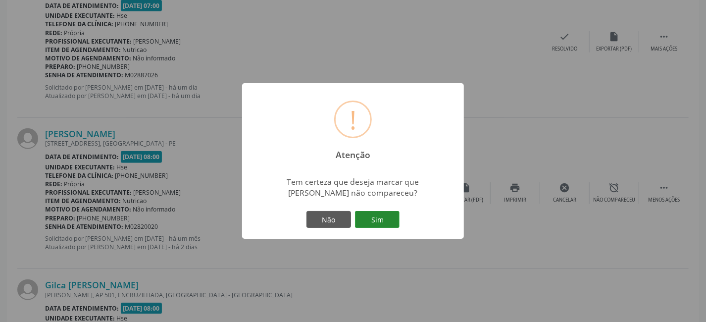
click at [382, 214] on button "Sim" at bounding box center [377, 219] width 45 height 17
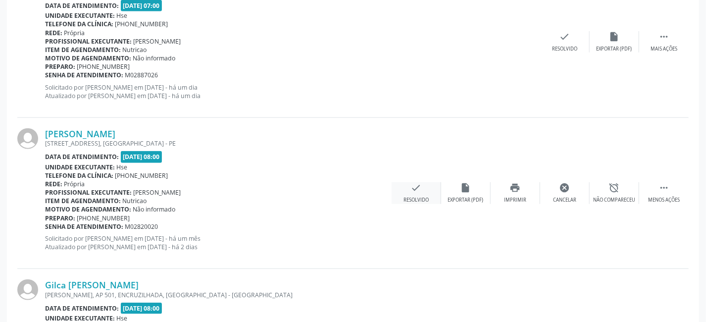
click at [421, 190] on icon "check" at bounding box center [416, 187] width 11 height 11
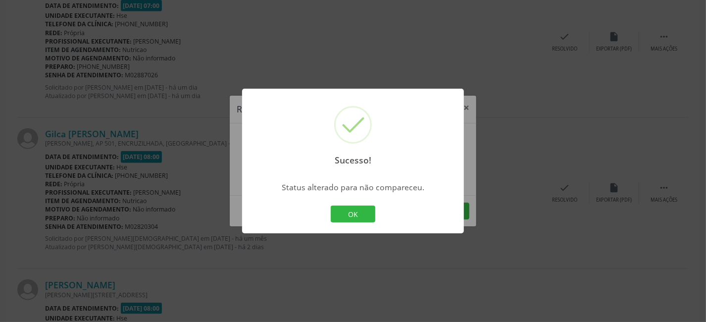
click at [353, 210] on button "OK" at bounding box center [353, 214] width 45 height 17
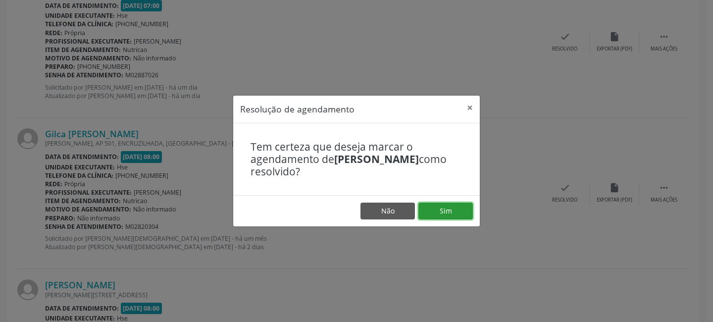
click at [443, 211] on button "Sim" at bounding box center [445, 211] width 54 height 17
click at [469, 107] on button "×" at bounding box center [470, 108] width 20 height 24
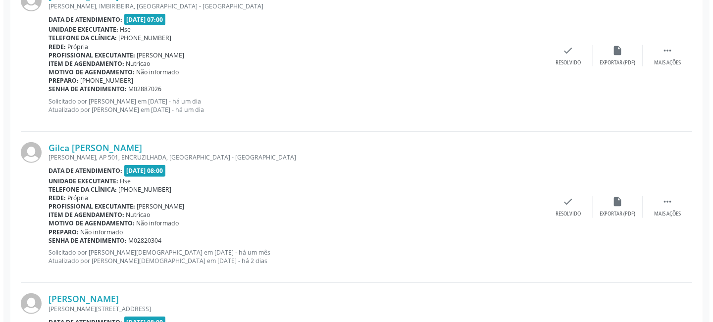
scroll to position [470, 0]
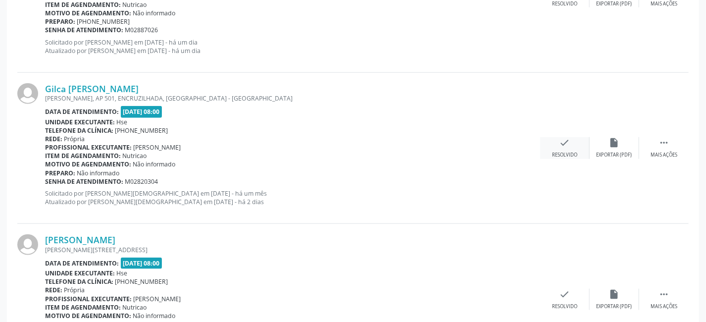
click at [566, 148] on div "check Resolvido" at bounding box center [565, 147] width 50 height 21
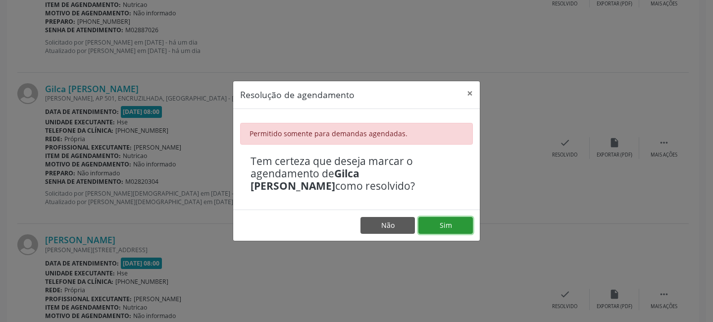
click at [459, 221] on button "Sim" at bounding box center [445, 225] width 54 height 17
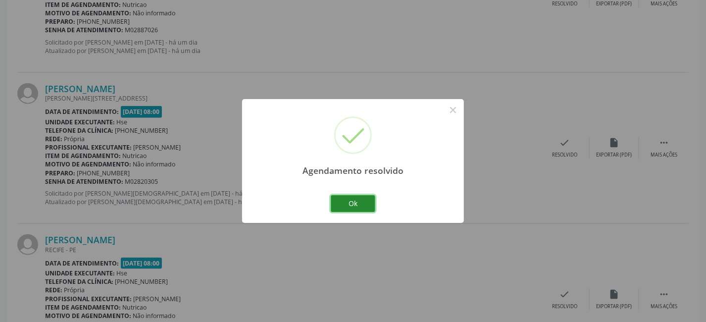
click at [362, 198] on button "Ok" at bounding box center [353, 203] width 45 height 17
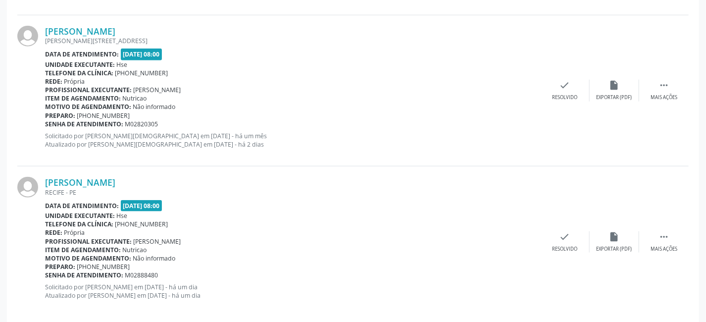
scroll to position [539, 0]
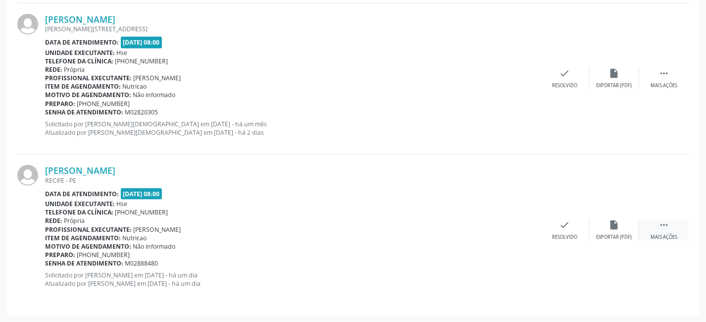
click at [656, 230] on div " Mais ações" at bounding box center [664, 229] width 50 height 21
click at [617, 231] on div "alarm_off Não compareceu" at bounding box center [615, 229] width 50 height 21
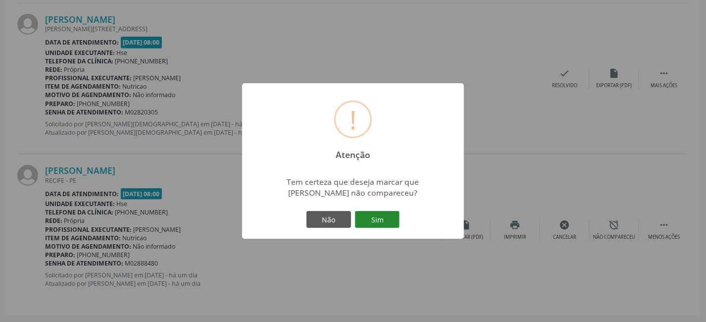
click at [378, 216] on button "Sim" at bounding box center [377, 219] width 45 height 17
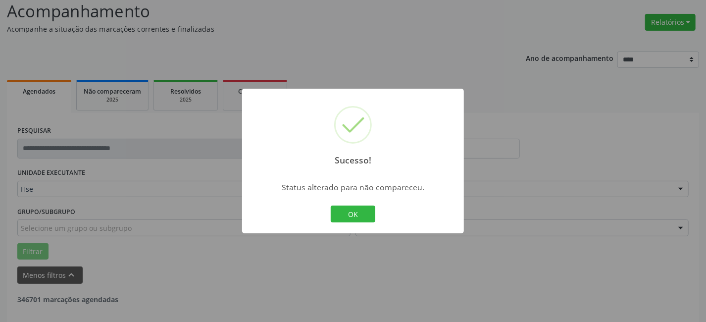
scroll to position [0, 0]
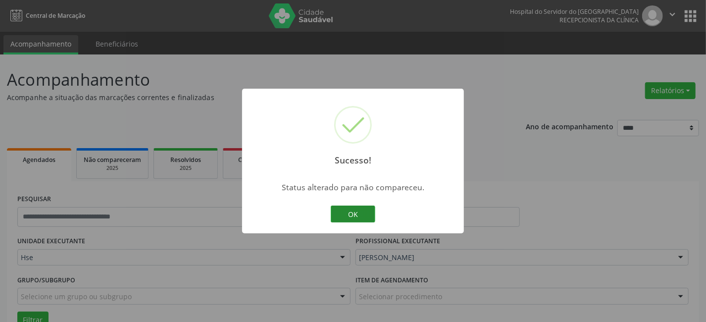
click at [347, 214] on button "OK" at bounding box center [353, 214] width 45 height 17
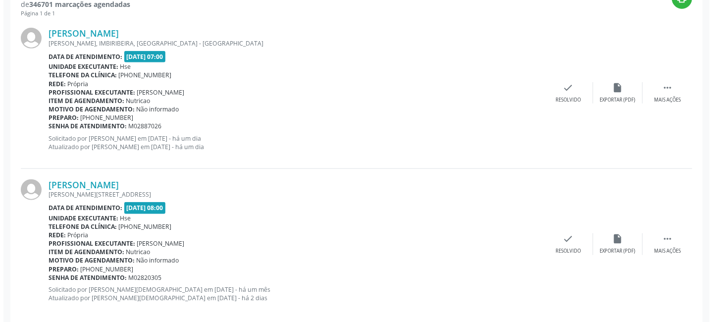
scroll to position [388, 0]
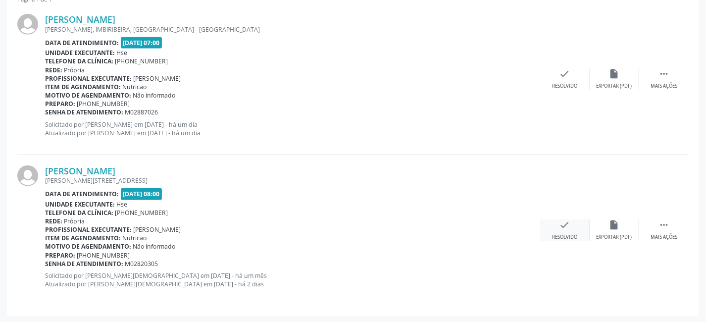
click at [556, 230] on div "check Resolvido" at bounding box center [565, 229] width 50 height 21
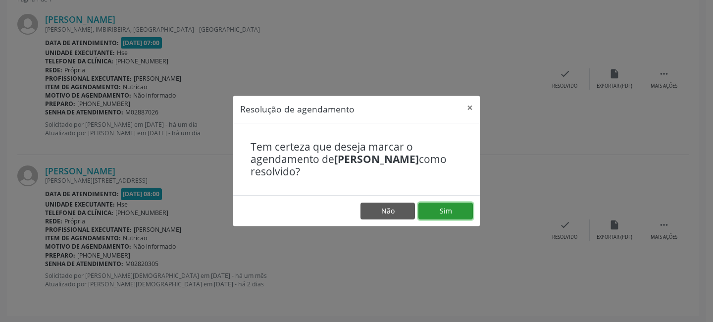
click at [439, 212] on button "Sim" at bounding box center [445, 211] width 54 height 17
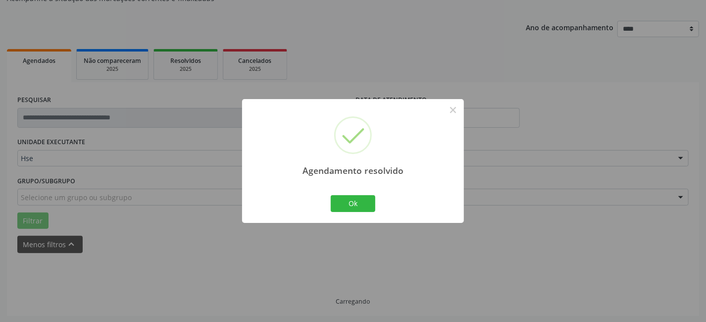
scroll to position [237, 0]
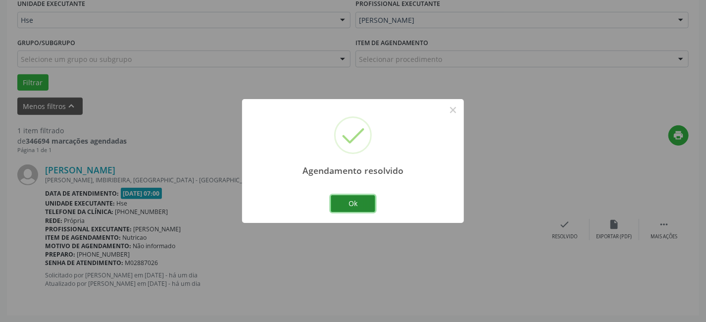
click at [357, 199] on button "Ok" at bounding box center [353, 203] width 45 height 17
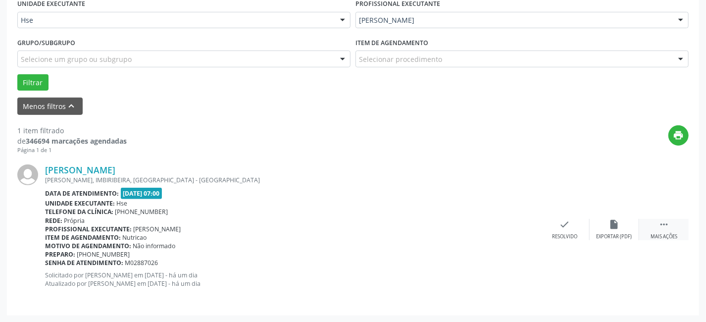
click at [664, 226] on icon "" at bounding box center [664, 224] width 11 height 11
click at [609, 222] on icon "alarm_off" at bounding box center [614, 224] width 11 height 11
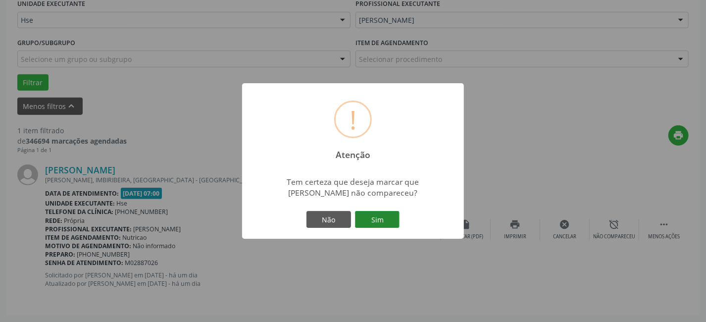
click at [386, 213] on button "Sim" at bounding box center [377, 219] width 45 height 17
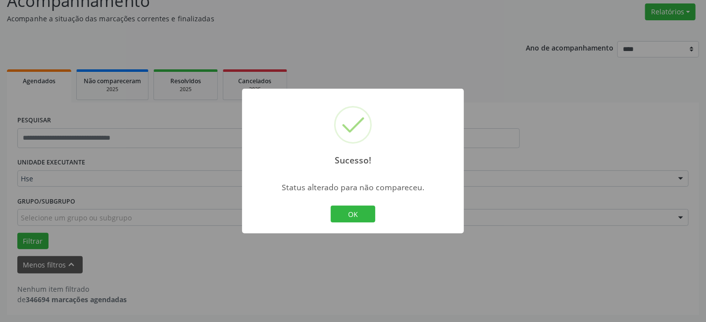
scroll to position [78, 0]
click at [350, 211] on button "OK" at bounding box center [353, 214] width 45 height 17
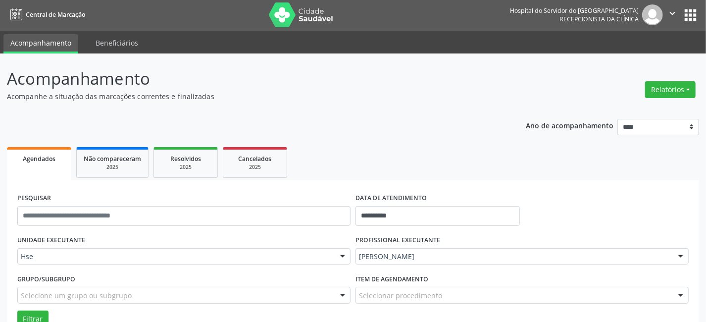
scroll to position [0, 0]
